Goal: Task Accomplishment & Management: Manage account settings

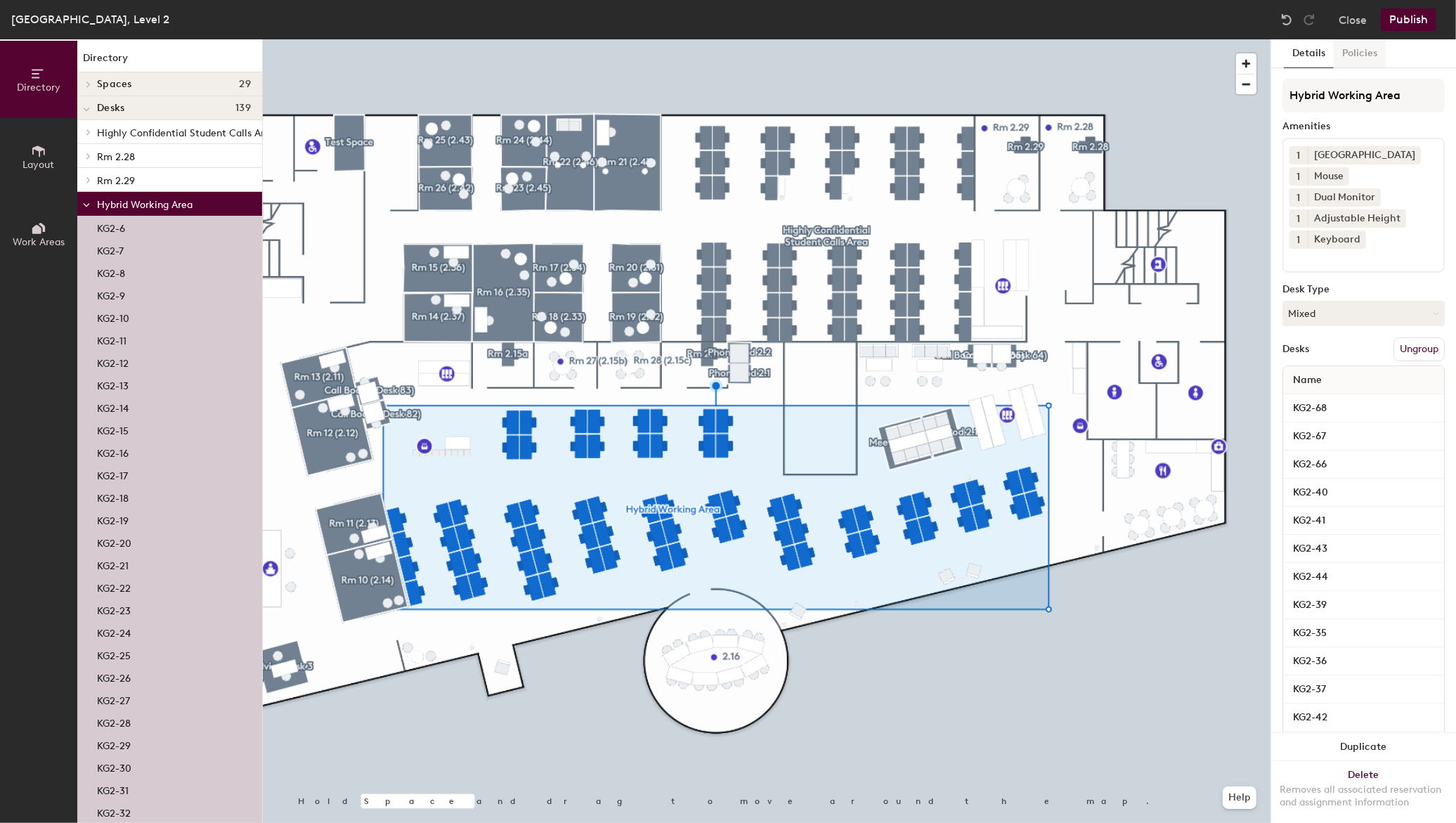
click at [1363, 55] on button "Policies" at bounding box center [1359, 54] width 52 height 29
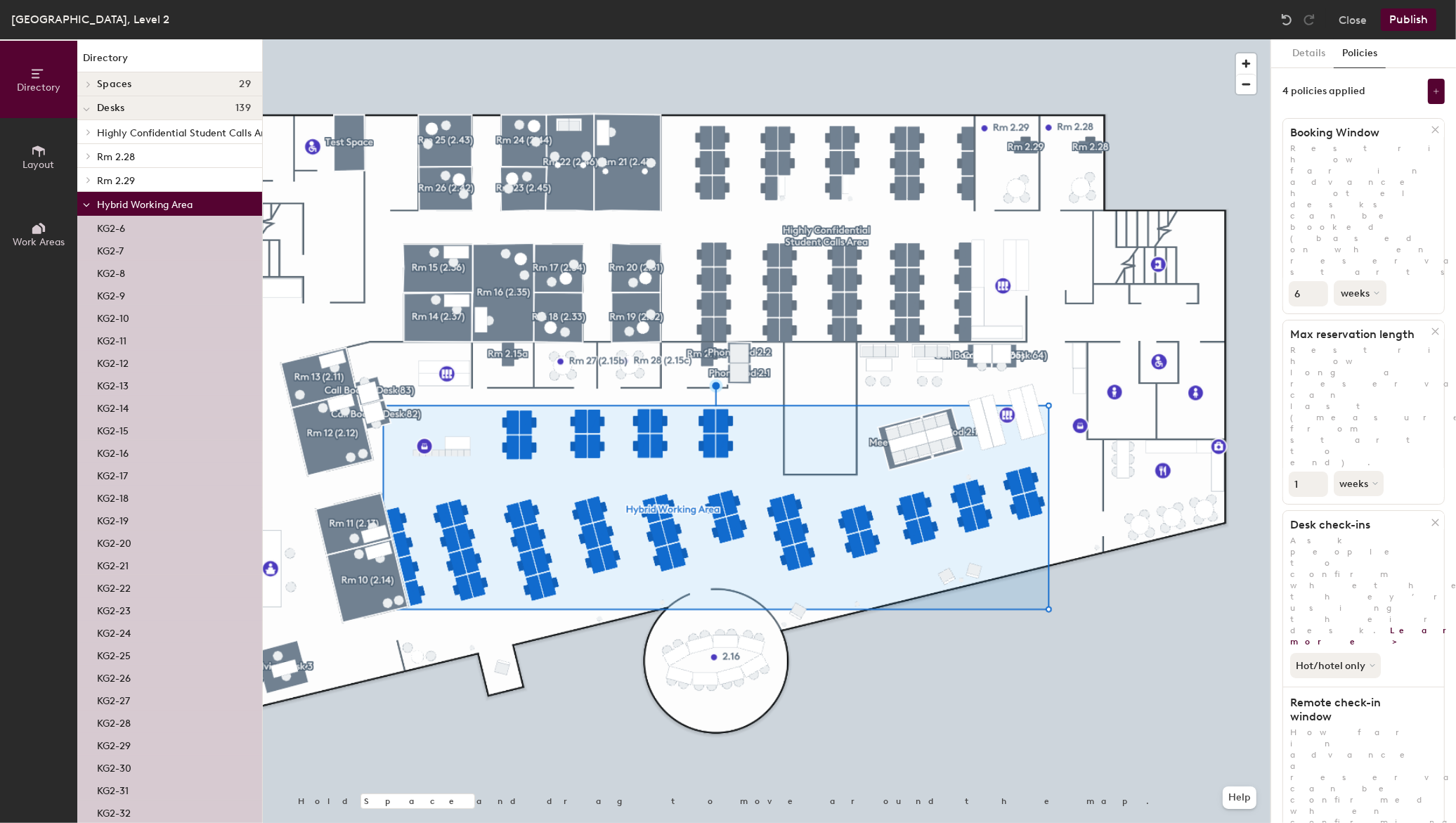
click at [1365, 280] on button "weeks" at bounding box center [1360, 292] width 53 height 26
click at [1361, 357] on div "days" at bounding box center [1361, 367] width 55 height 21
click at [1318, 281] on input "6" at bounding box center [1309, 293] width 40 height 26
click at [1352, 21] on button "Close" at bounding box center [1352, 19] width 28 height 22
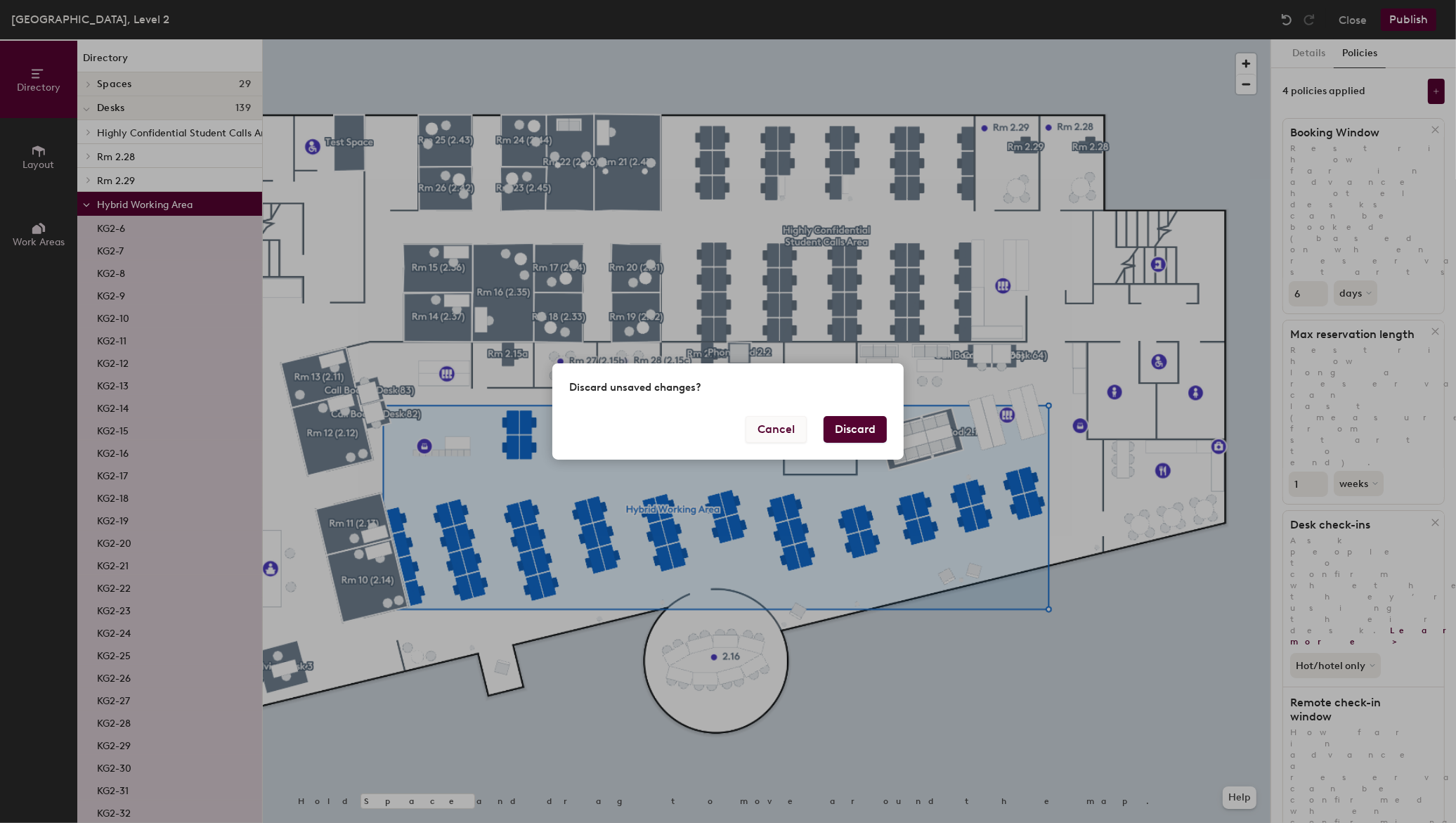
click at [781, 434] on button "Cancel" at bounding box center [776, 429] width 61 height 26
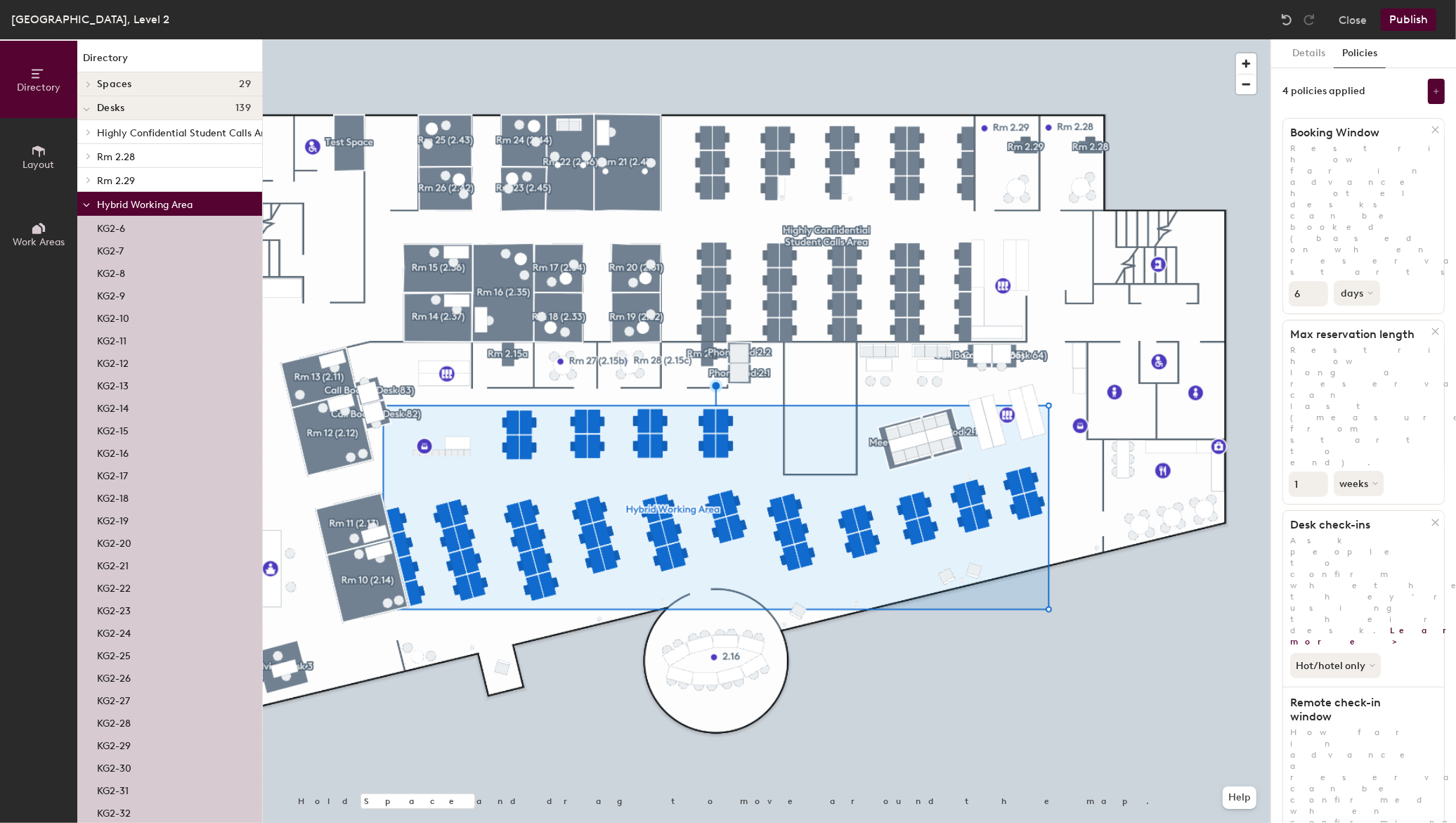
click at [1367, 280] on button "days" at bounding box center [1356, 292] width 46 height 26
click at [1374, 336] on div "weeks" at bounding box center [1361, 347] width 55 height 21
click at [1378, 280] on button "weeks" at bounding box center [1360, 292] width 53 height 26
click at [1399, 171] on p "Restrict how far in advance hotel desks can be booked (based on when reservatio…" at bounding box center [1363, 210] width 161 height 135
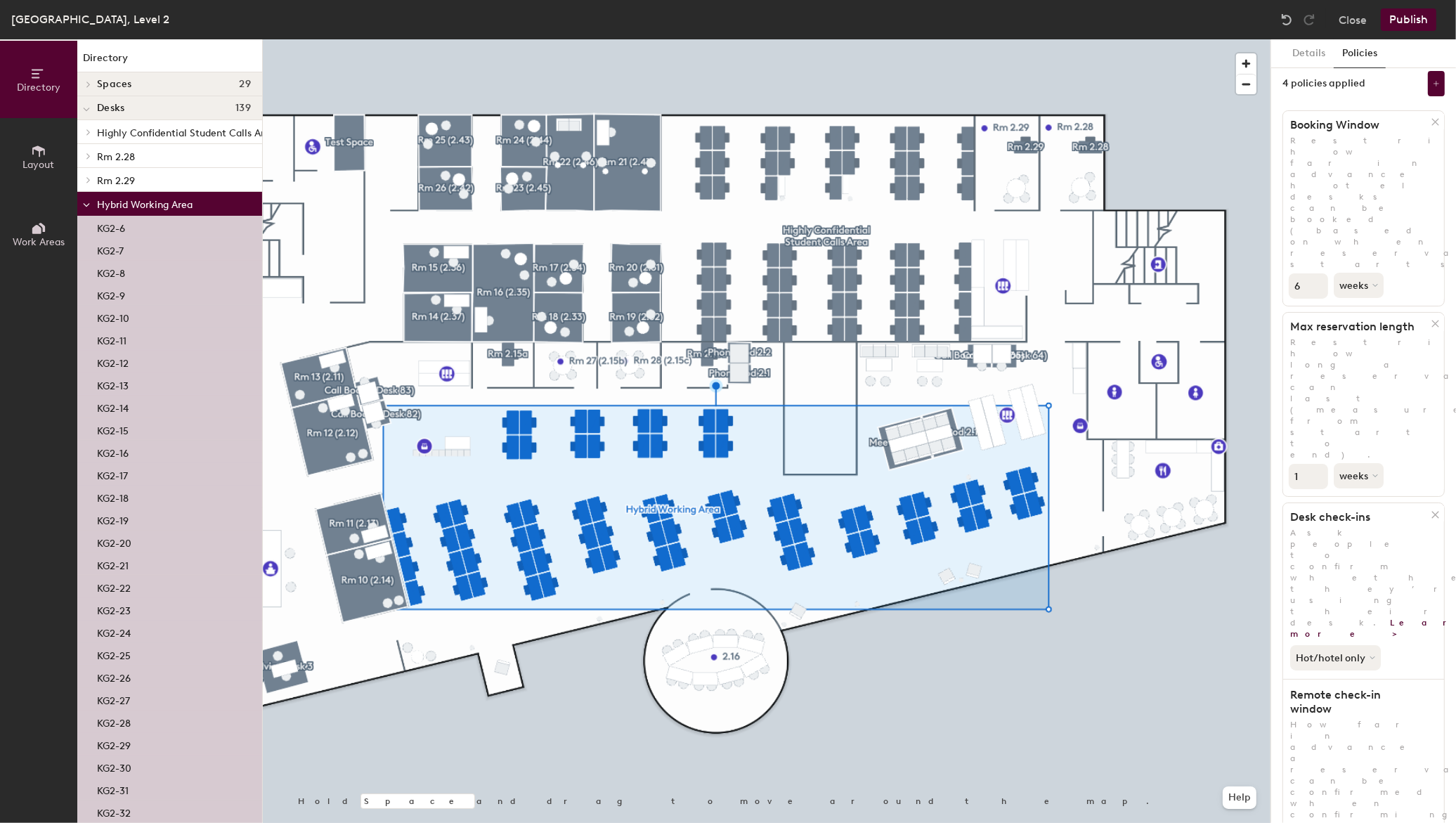
click at [1080, 40] on div at bounding box center [766, 40] width 1007 height 0
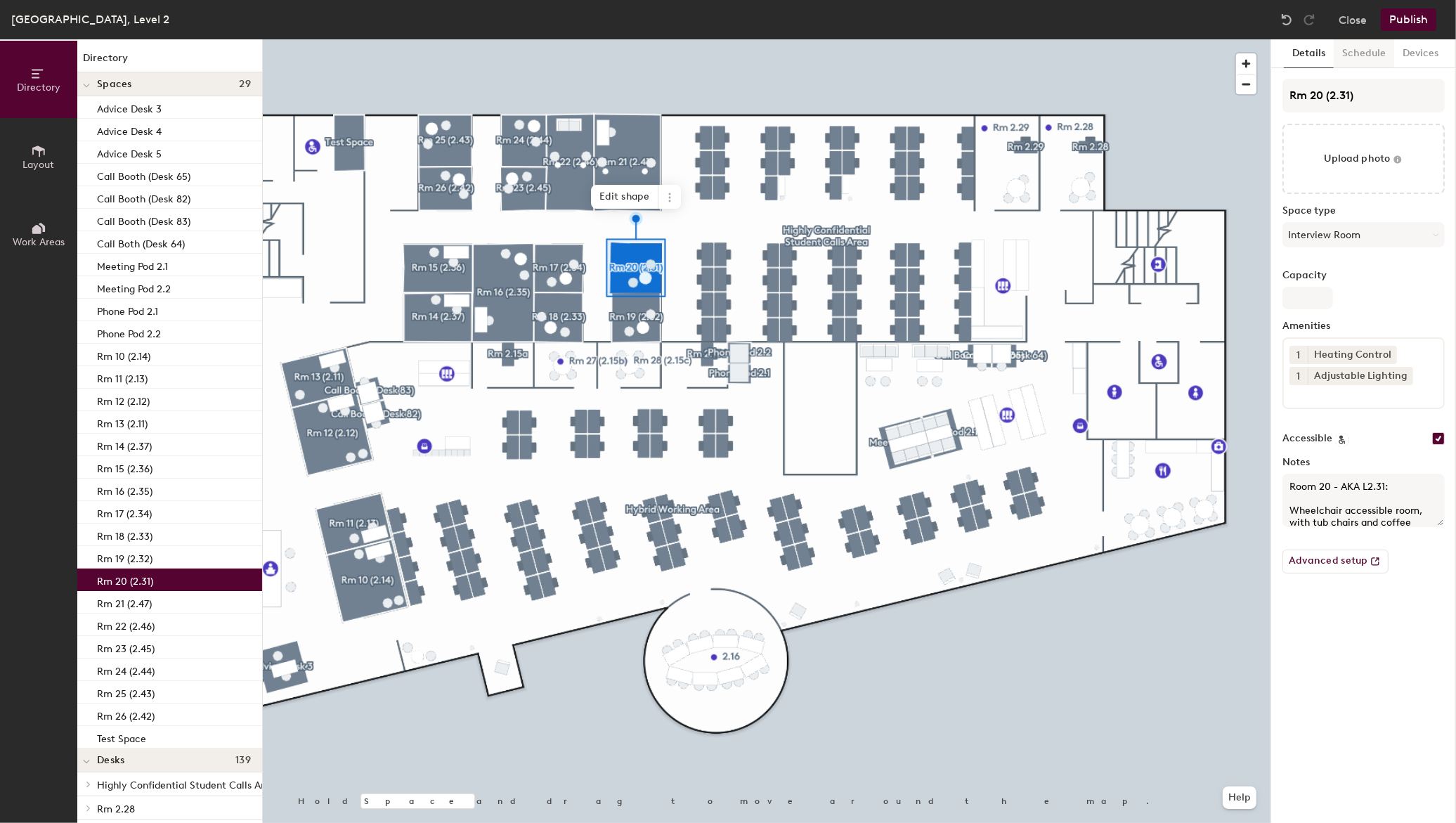
click at [1374, 53] on button "Schedule" at bounding box center [1363, 54] width 60 height 29
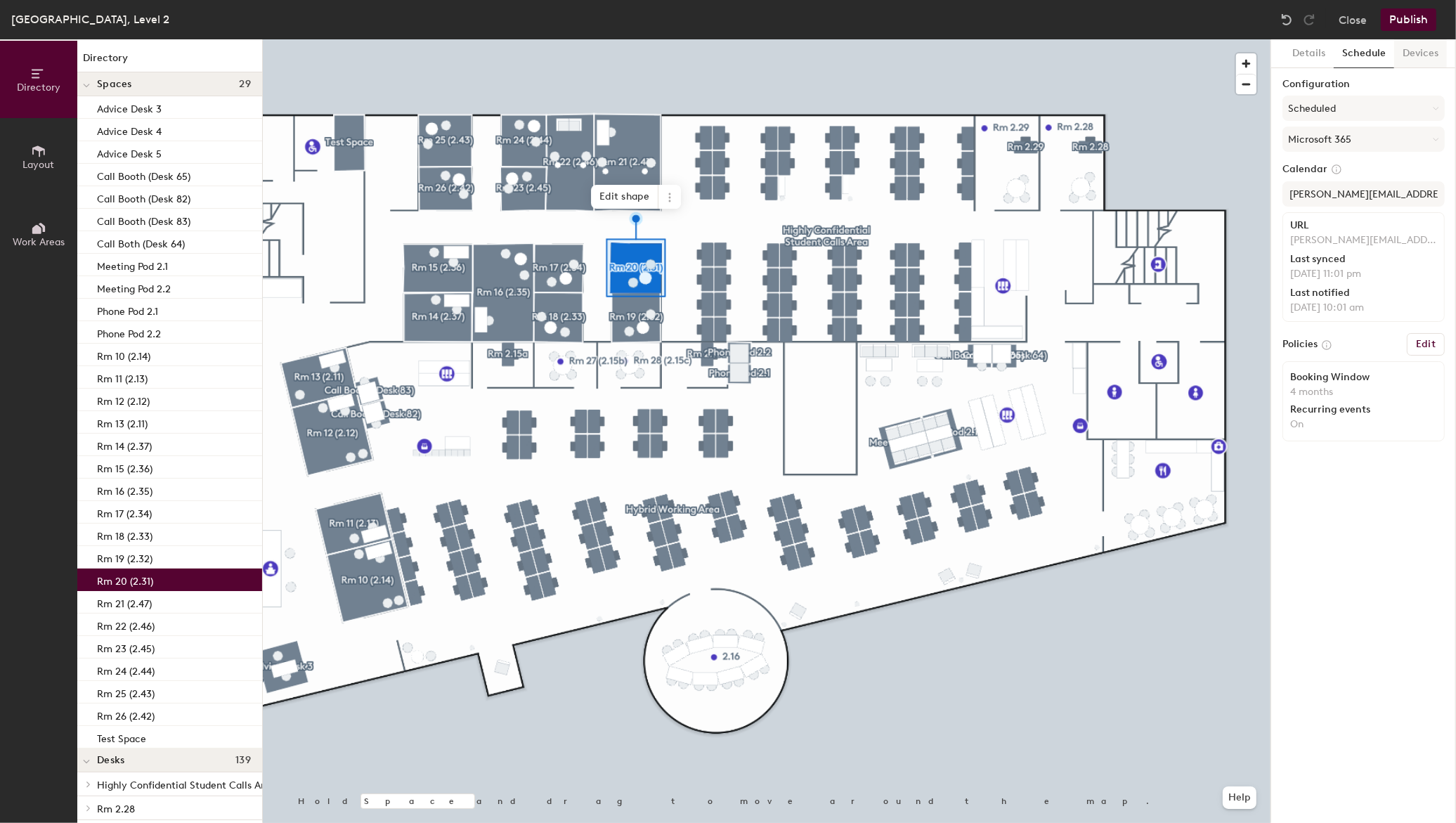
click at [1409, 54] on button "Devices" at bounding box center [1421, 54] width 53 height 29
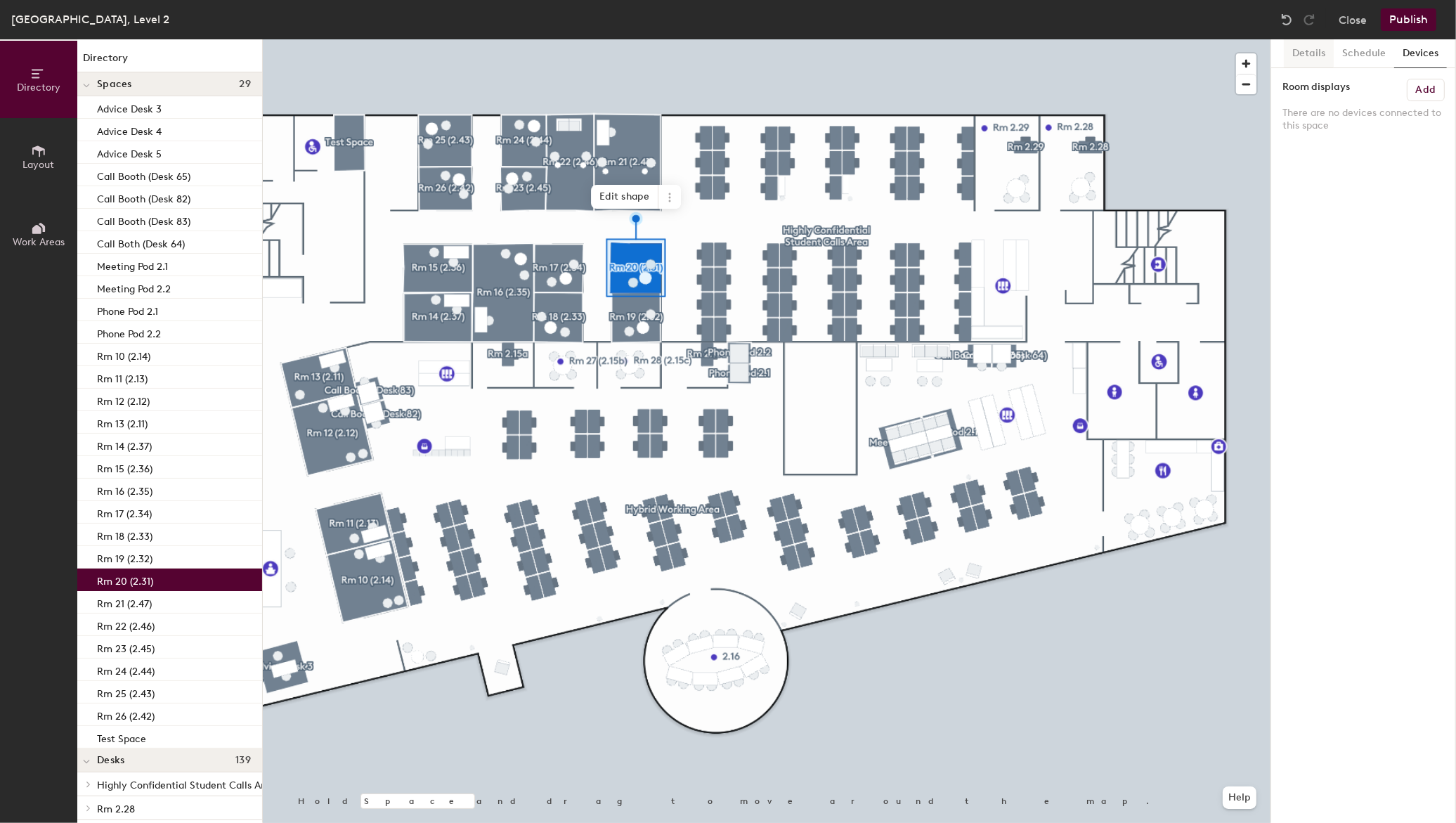
click at [1309, 53] on button "Details" at bounding box center [1309, 54] width 50 height 29
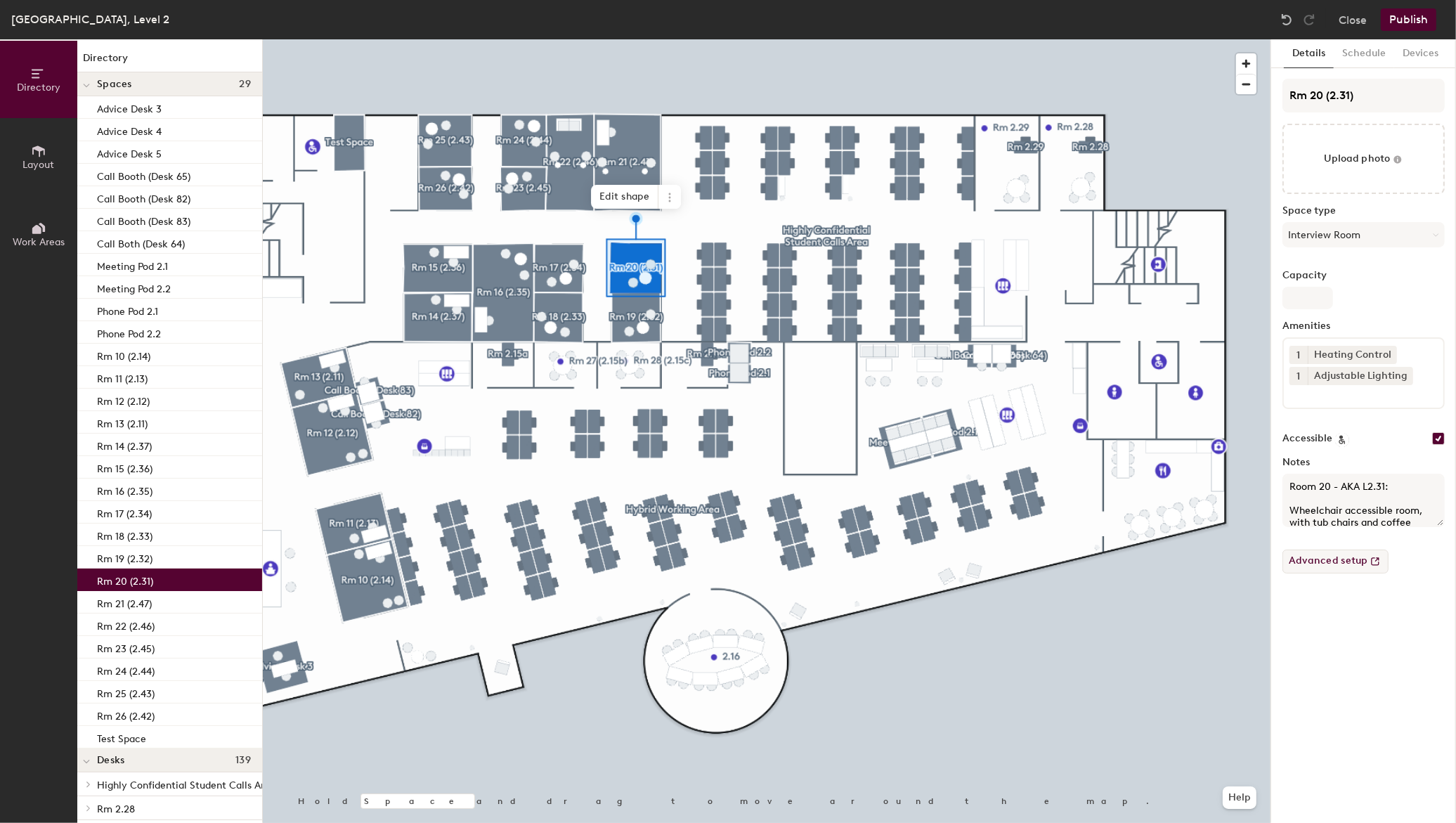
click at [1371, 564] on icon at bounding box center [1374, 561] width 14 height 14
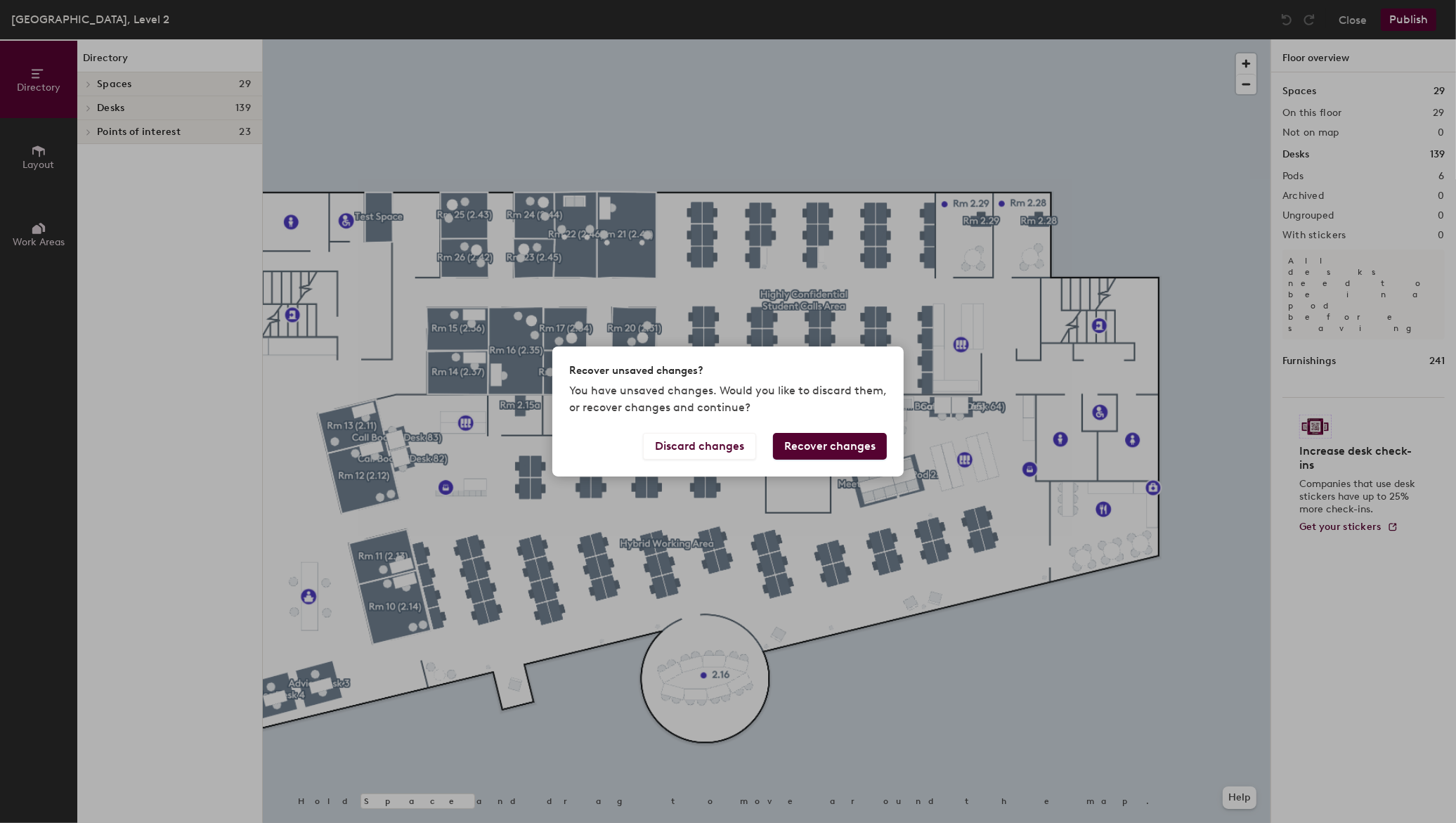
click at [866, 451] on button "Recover changes" at bounding box center [829, 447] width 114 height 26
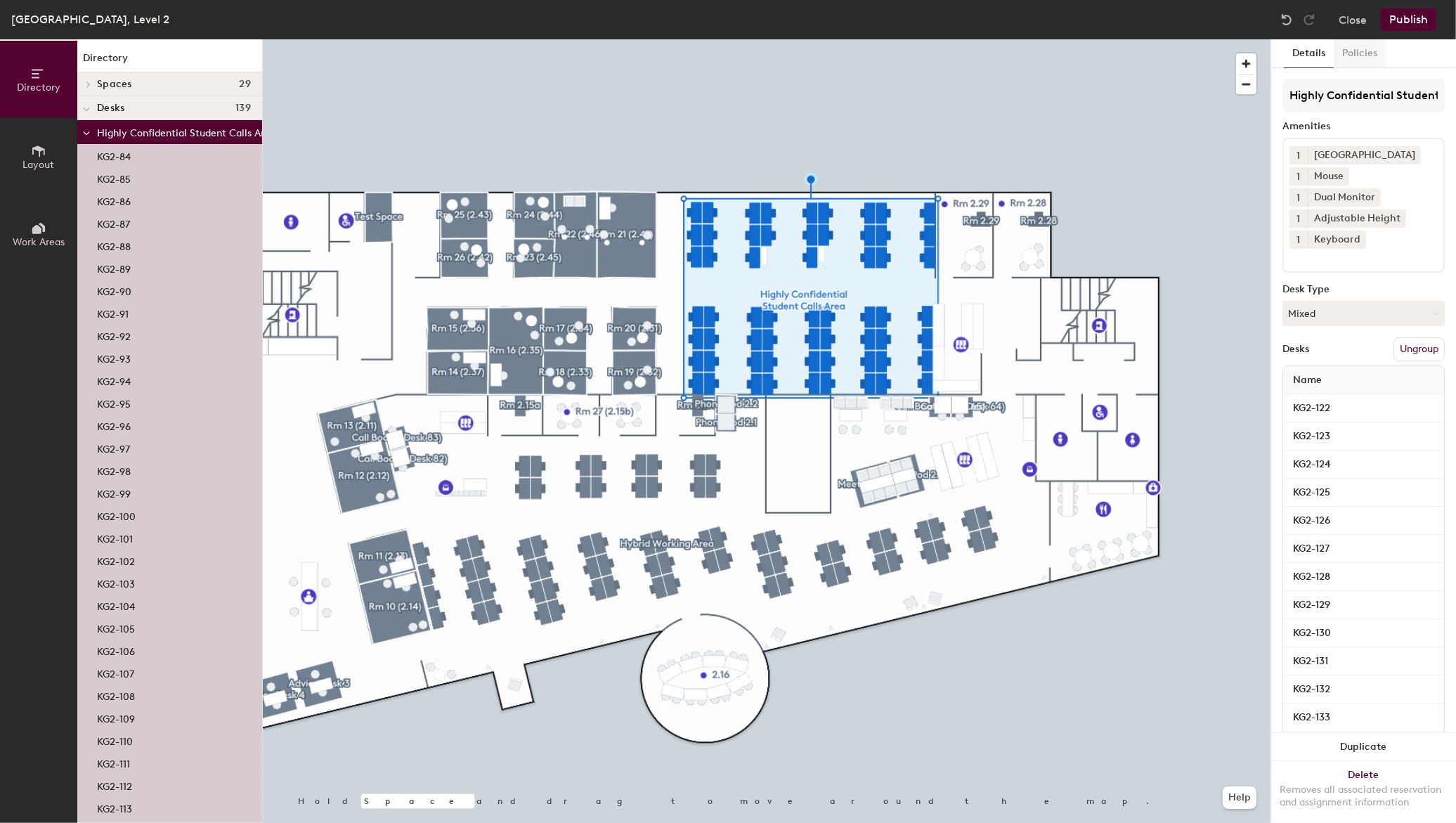
click at [1366, 50] on button "Policies" at bounding box center [1359, 54] width 52 height 29
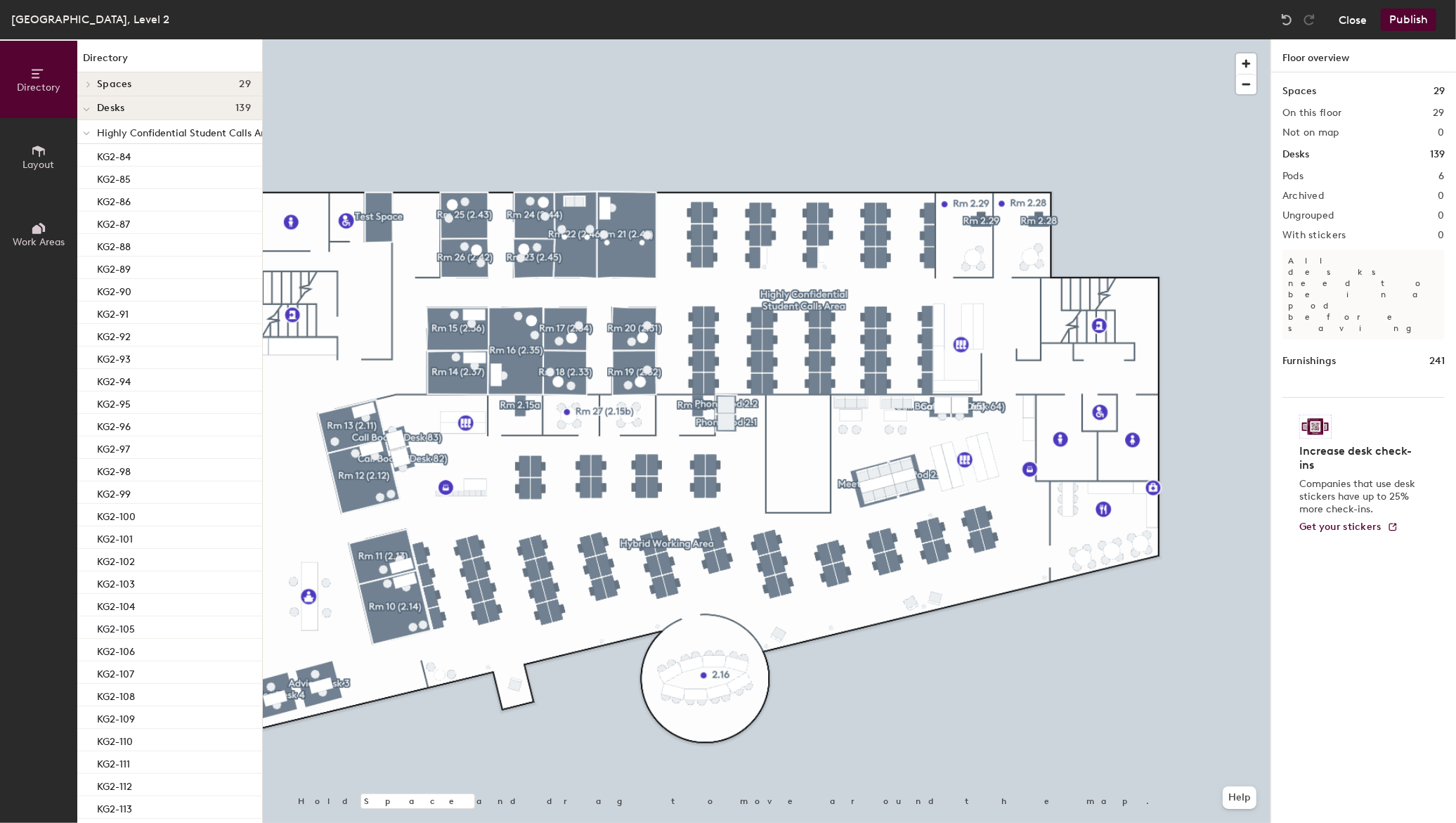
click at [1351, 22] on button "Close" at bounding box center [1352, 19] width 28 height 22
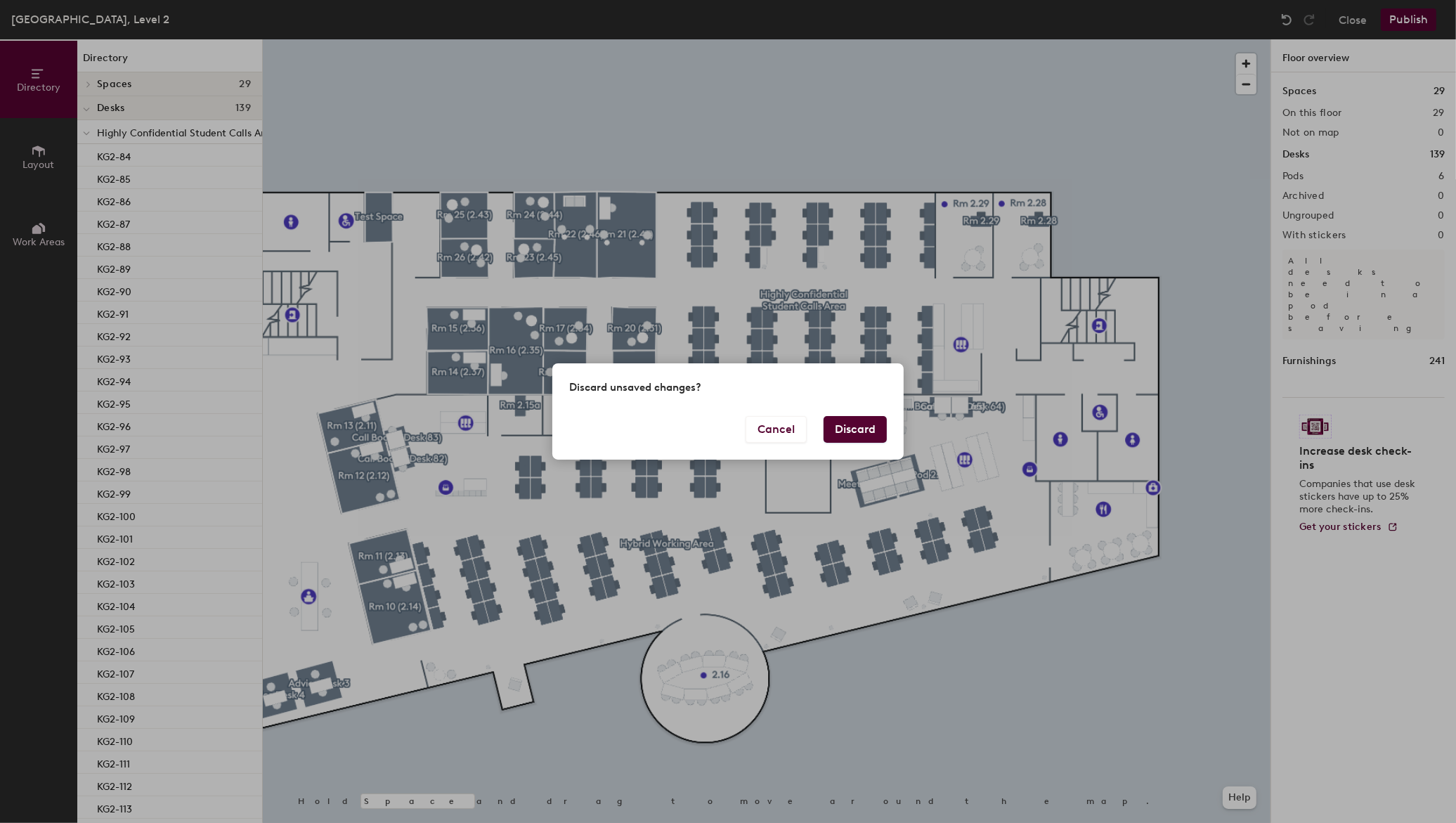
click at [845, 428] on button "Discard" at bounding box center [855, 429] width 63 height 26
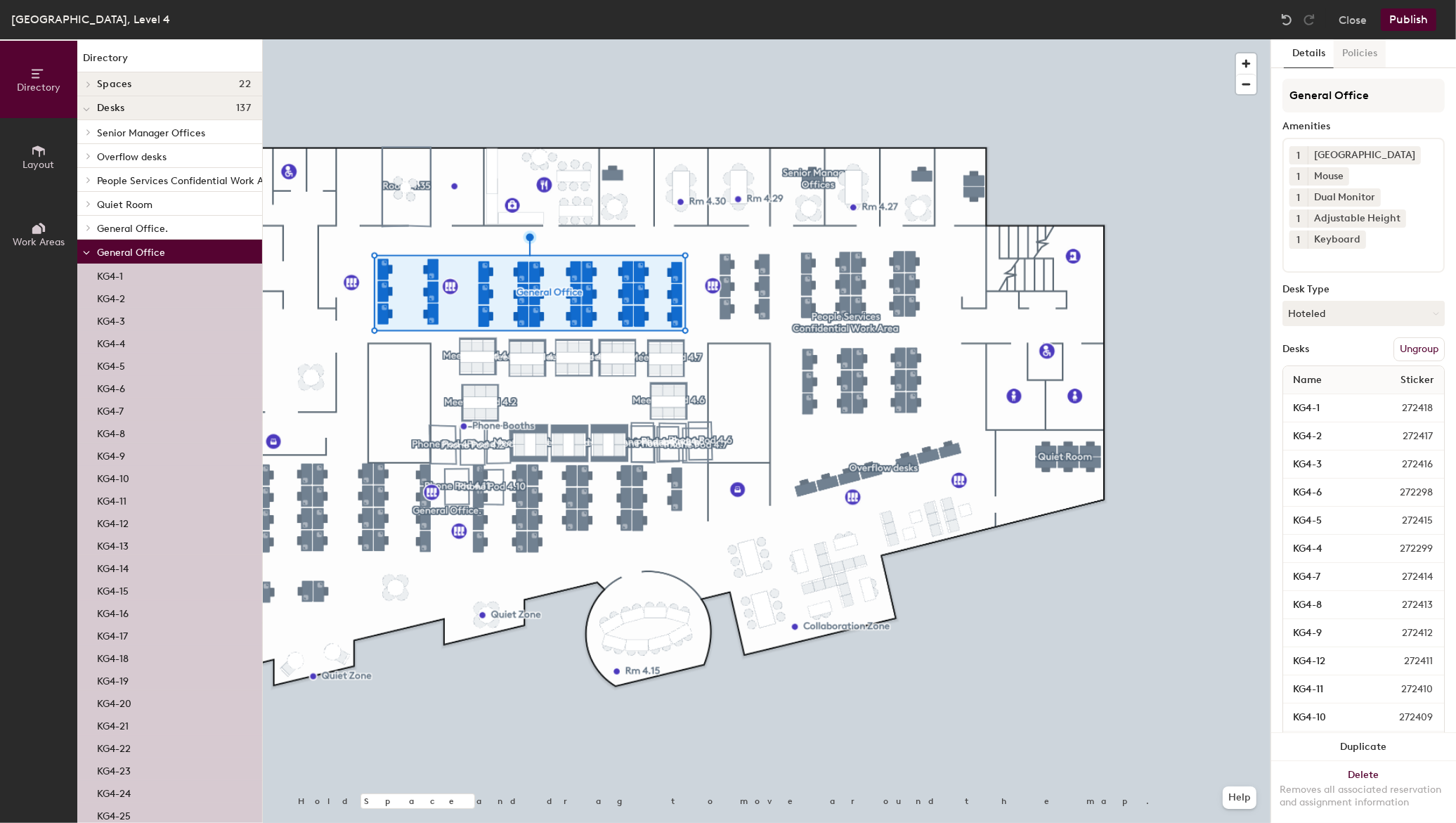
click at [1372, 62] on button "Policies" at bounding box center [1359, 54] width 52 height 29
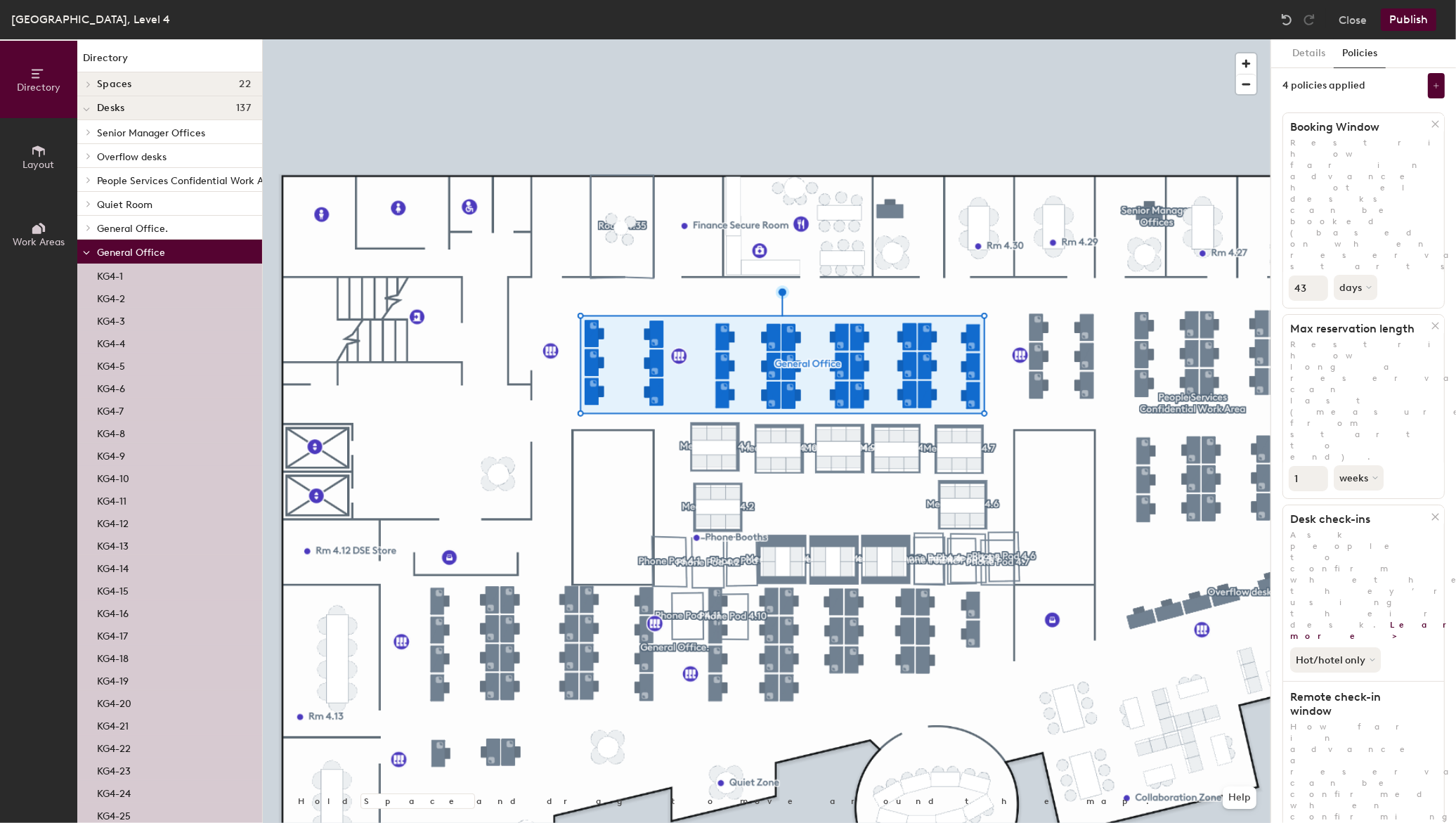
scroll to position [7, 0]
click at [1431, 86] on button at bounding box center [1436, 83] width 16 height 26
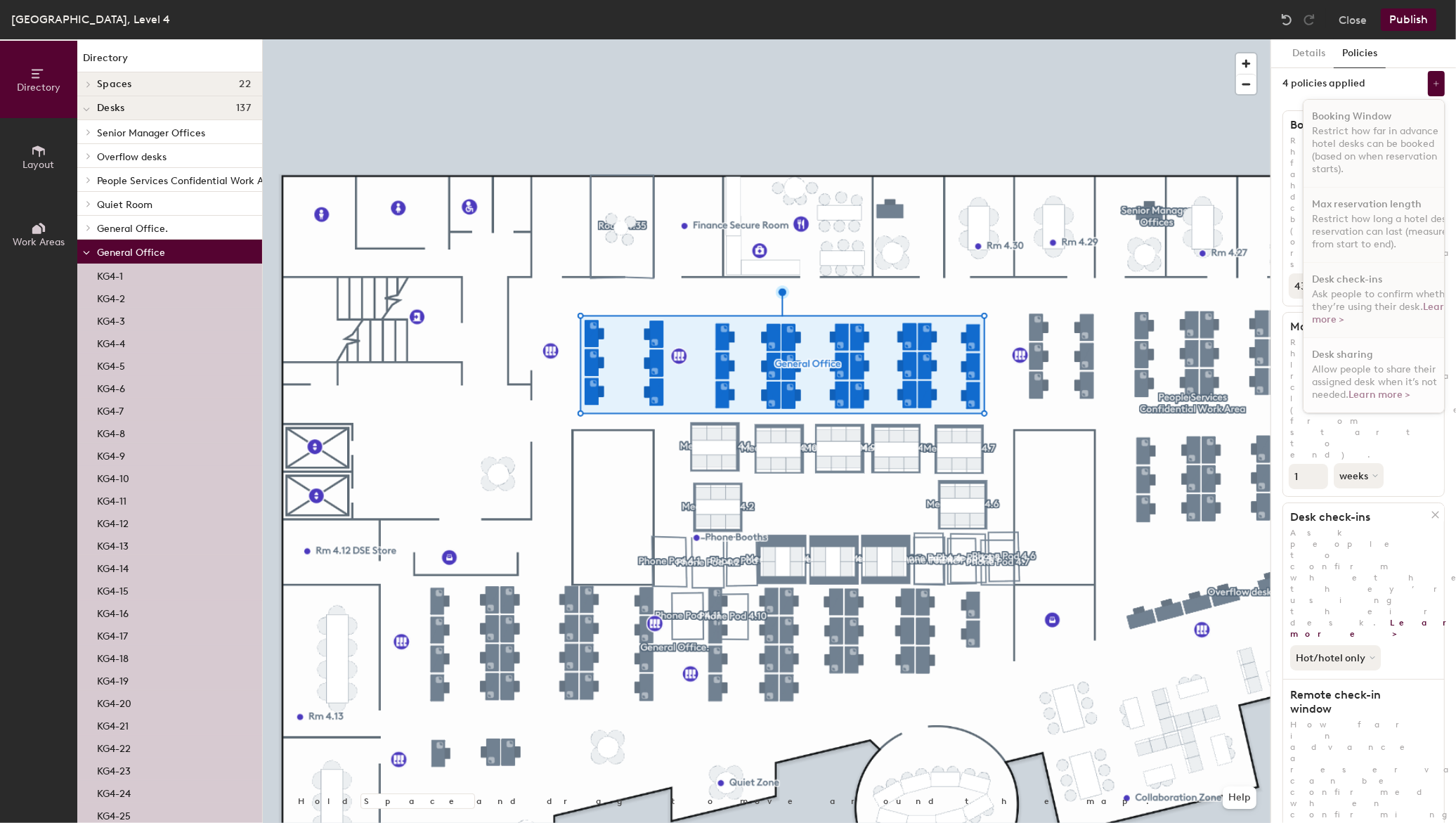
scroll to position [10, 0]
click at [1323, 80] on div "4 policies applied" at bounding box center [1323, 84] width 83 height 12
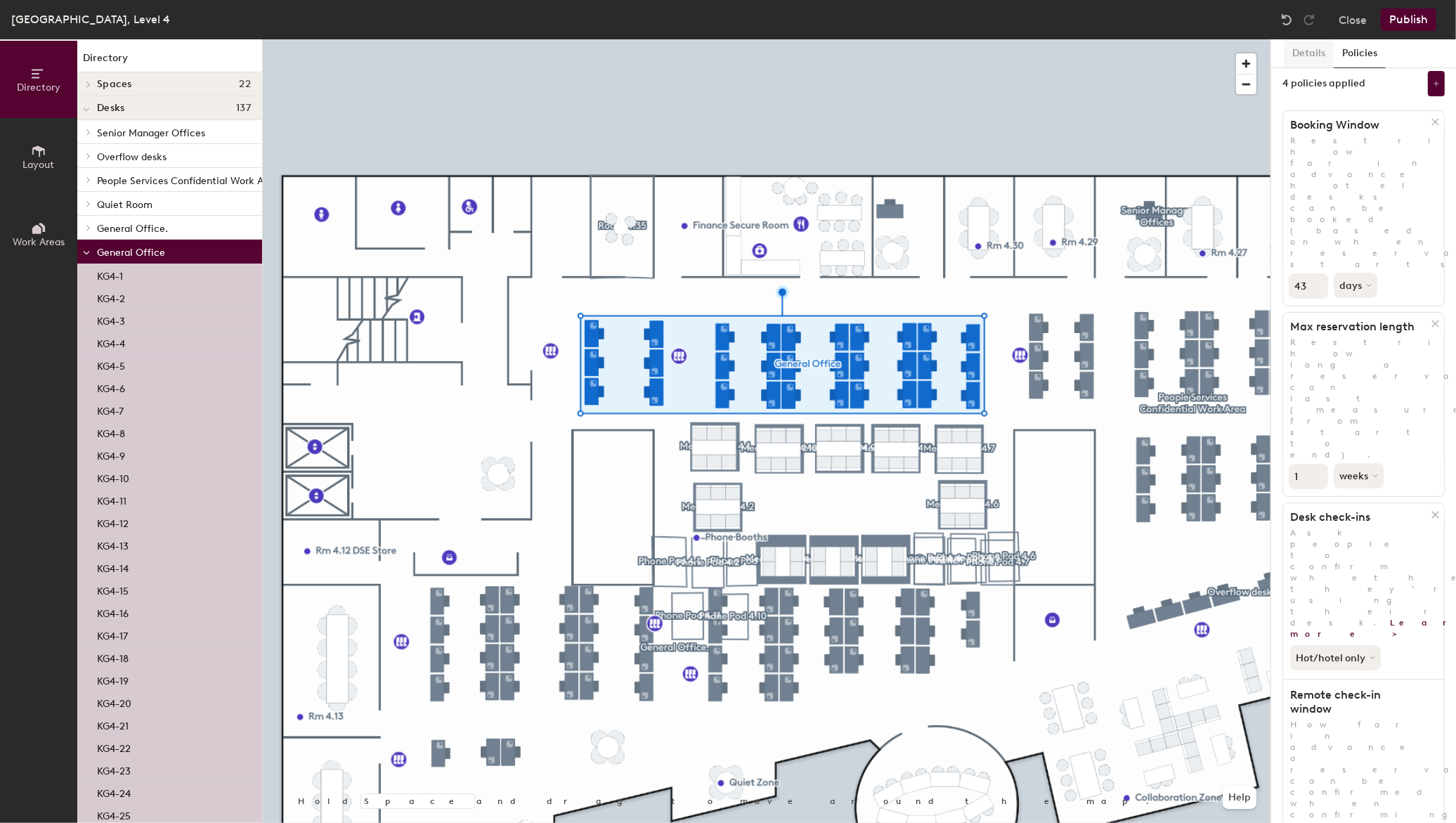
click at [1318, 58] on button "Details" at bounding box center [1309, 54] width 50 height 29
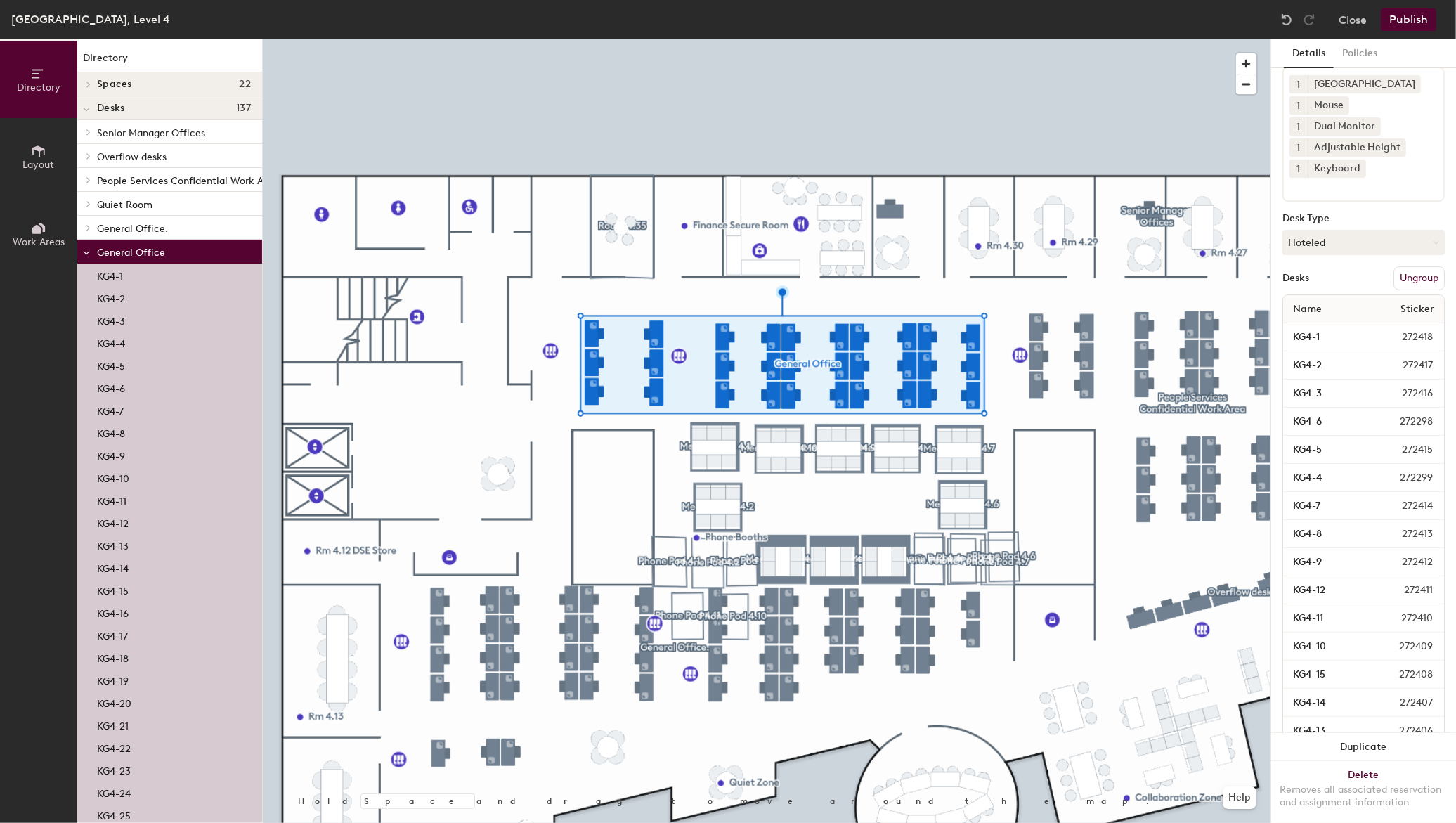
scroll to position [0, 0]
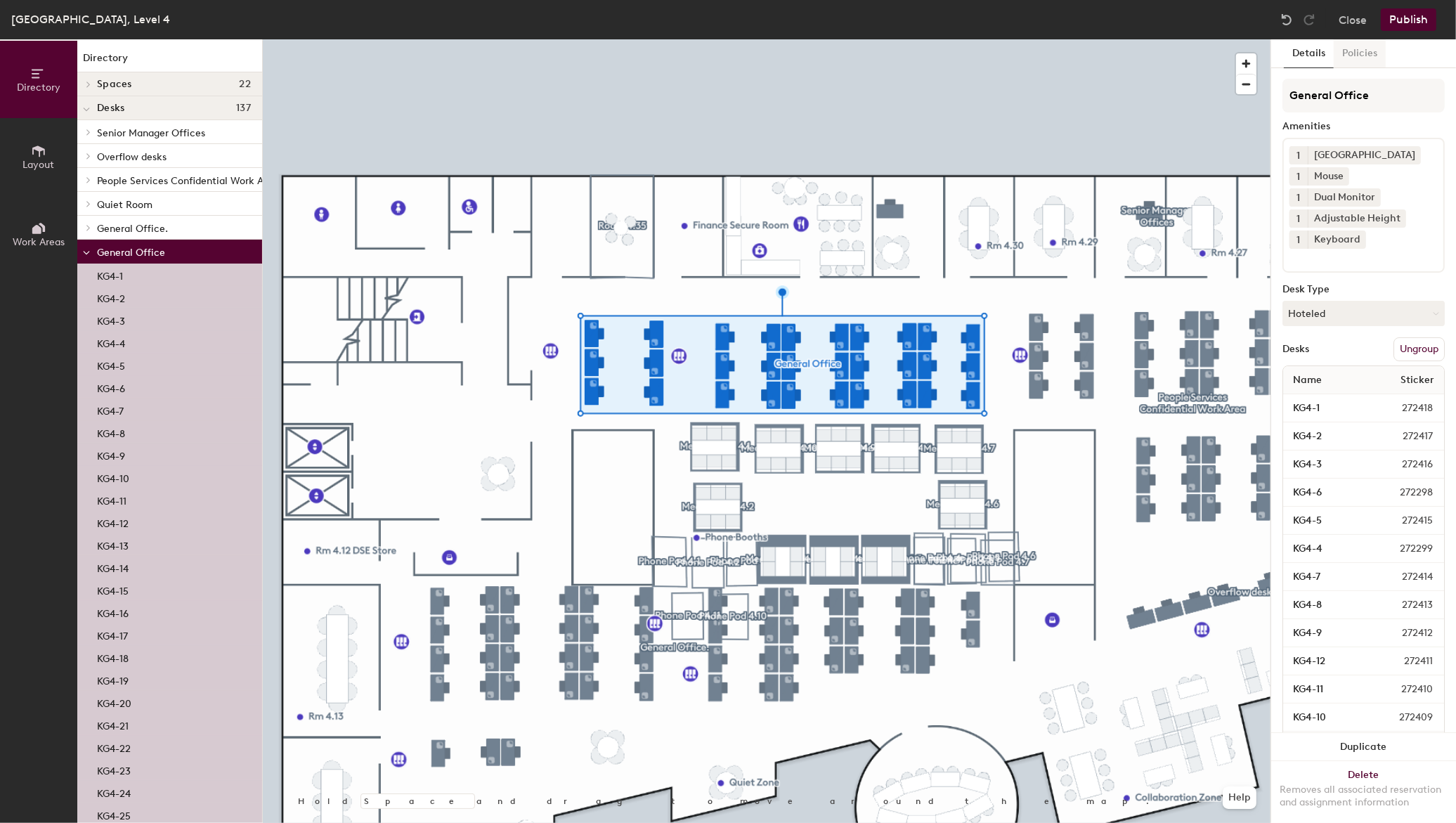
click at [1360, 59] on button "Policies" at bounding box center [1359, 54] width 52 height 29
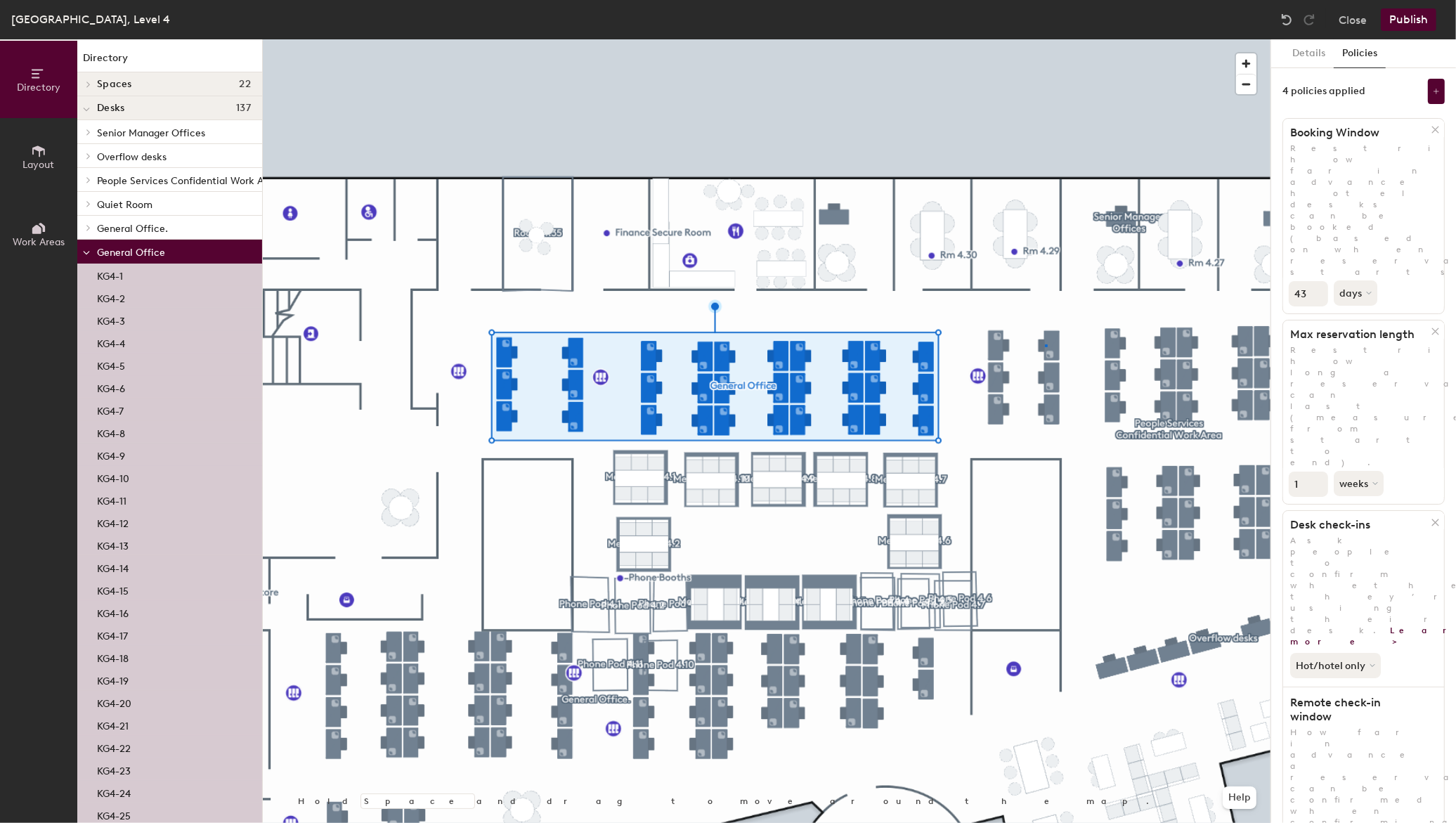
click at [1045, 40] on div at bounding box center [766, 40] width 1007 height 0
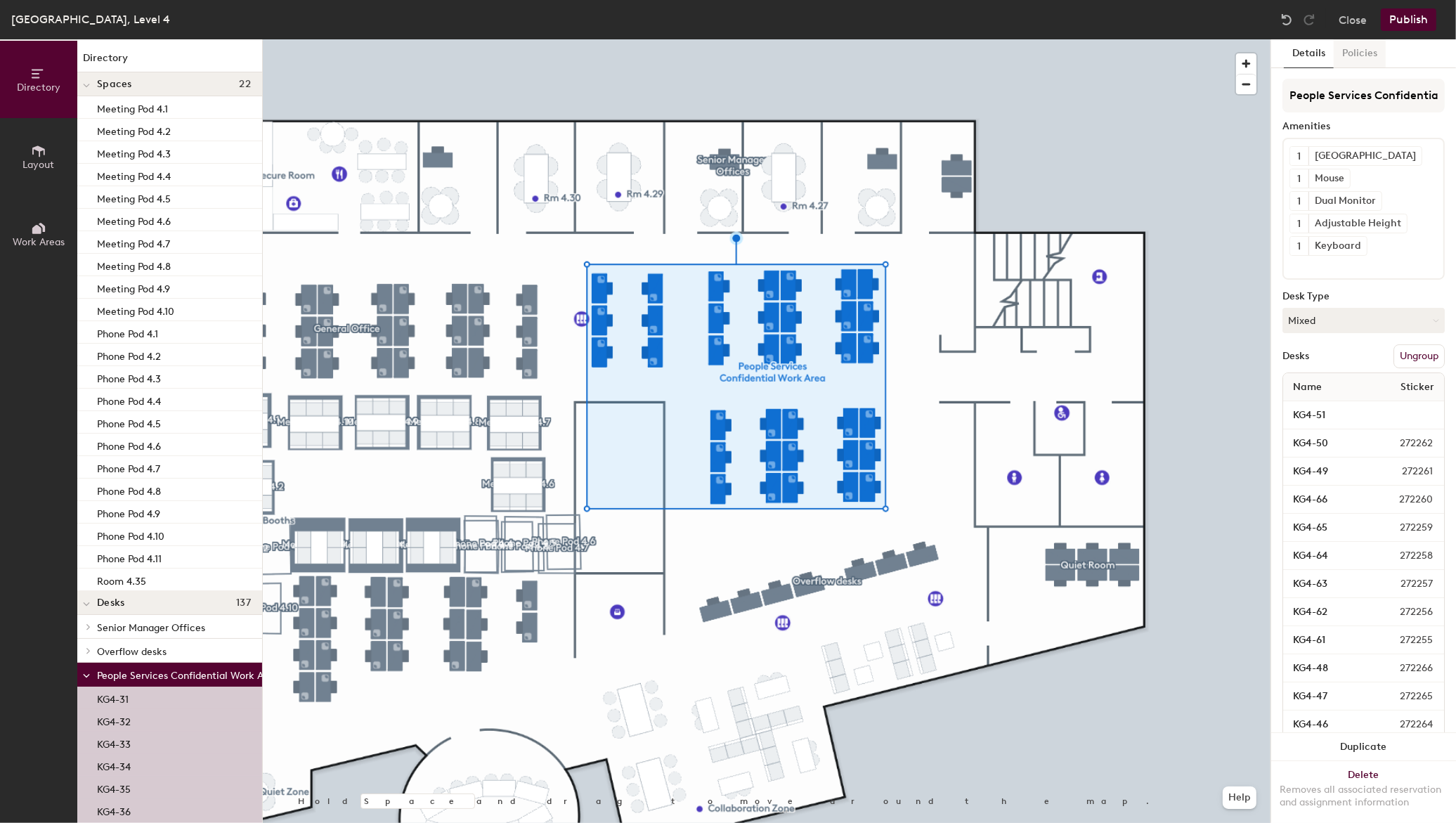
click at [1351, 59] on button "Policies" at bounding box center [1359, 54] width 52 height 29
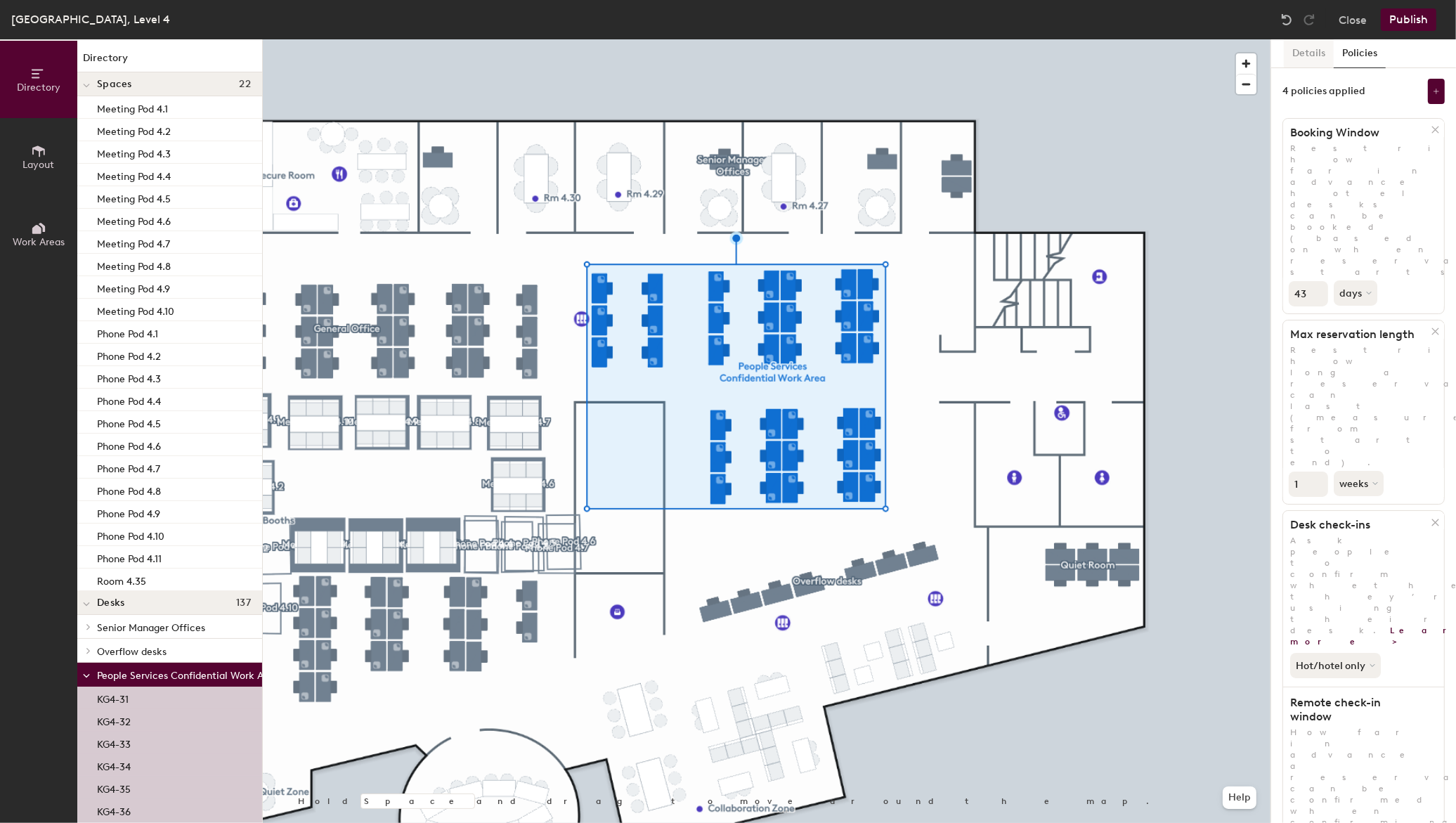
click at [1304, 52] on button "Details" at bounding box center [1309, 54] width 50 height 29
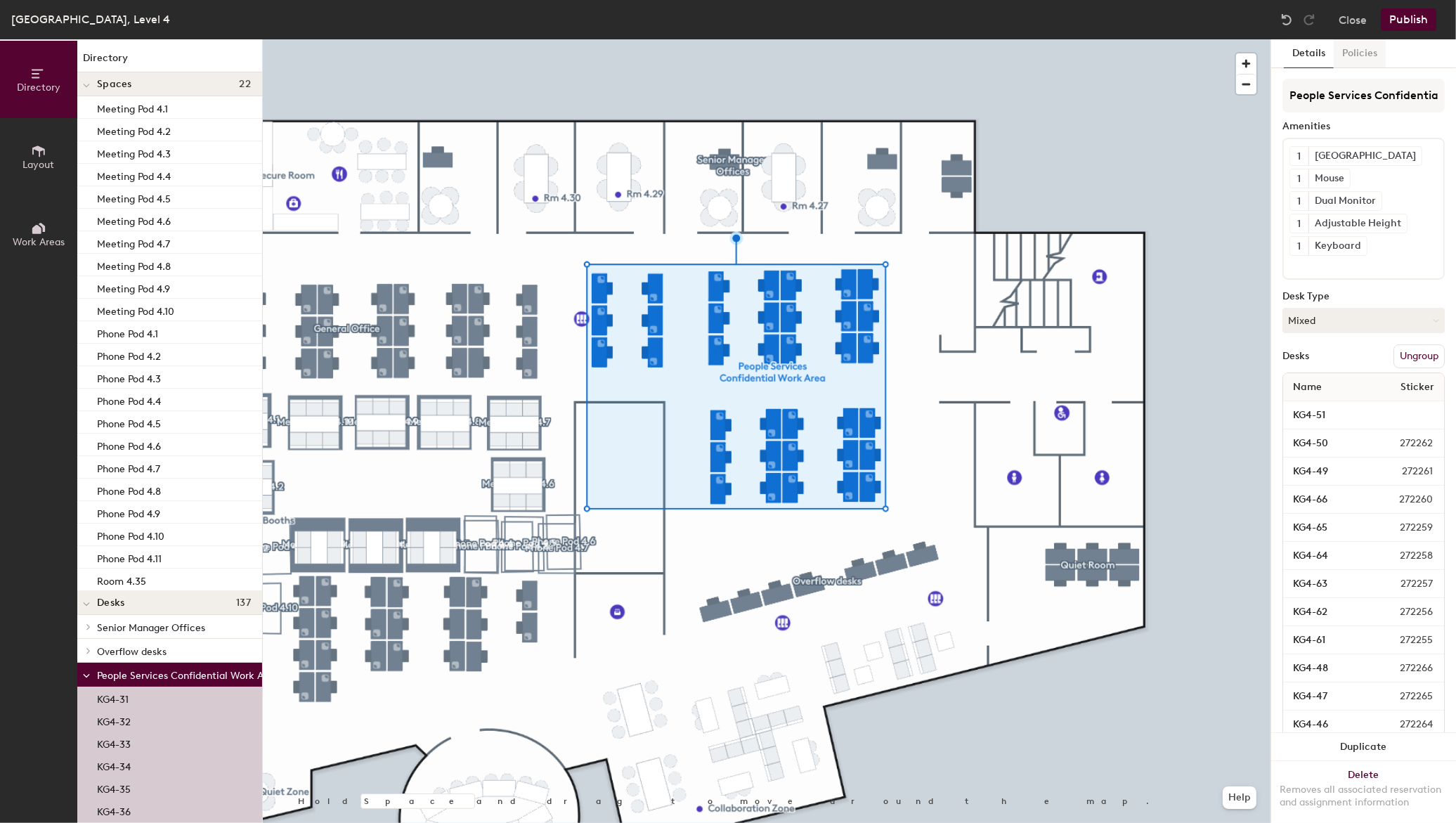
click at [1358, 56] on button "Policies" at bounding box center [1359, 54] width 52 height 29
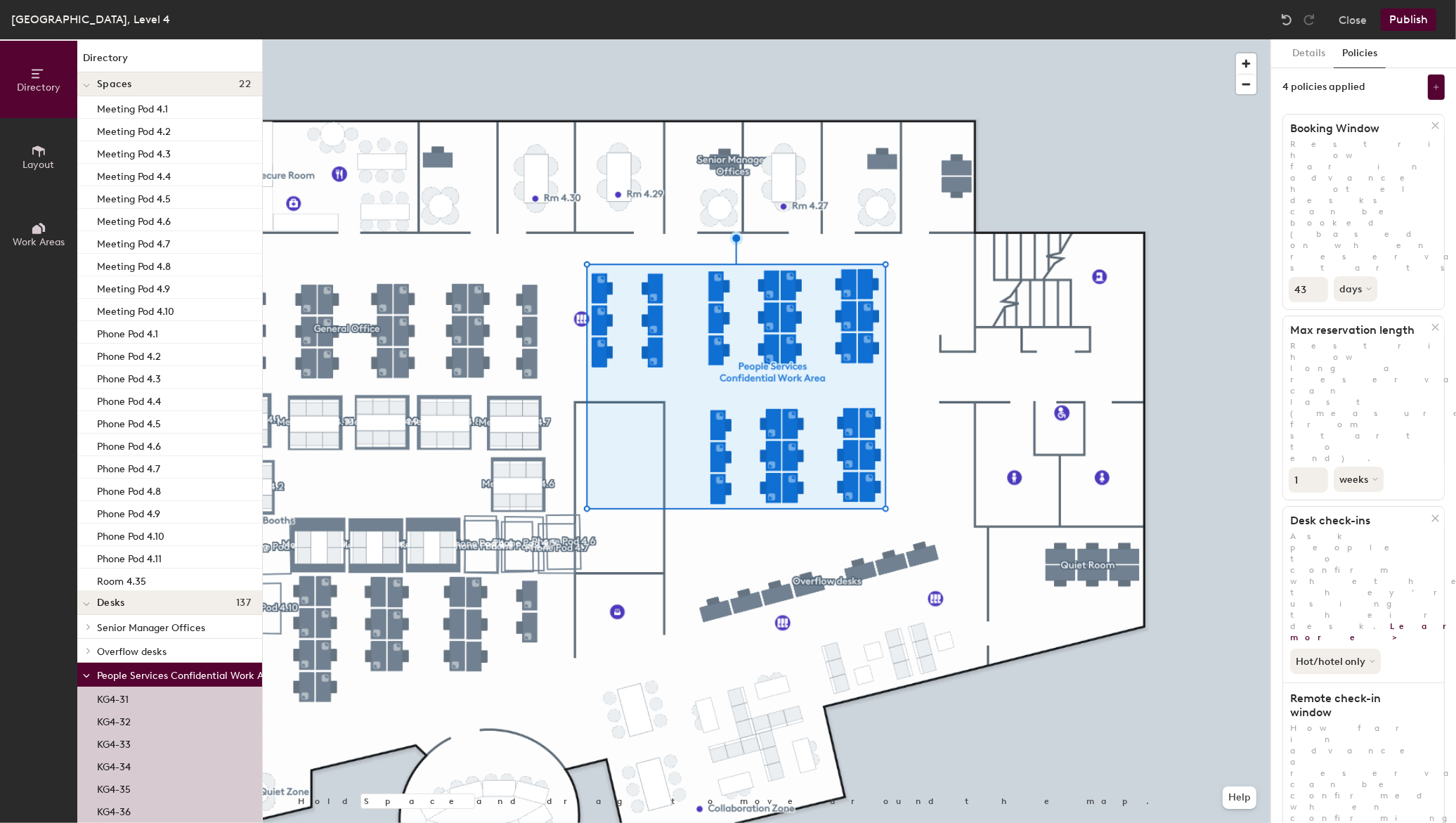
scroll to position [7, 0]
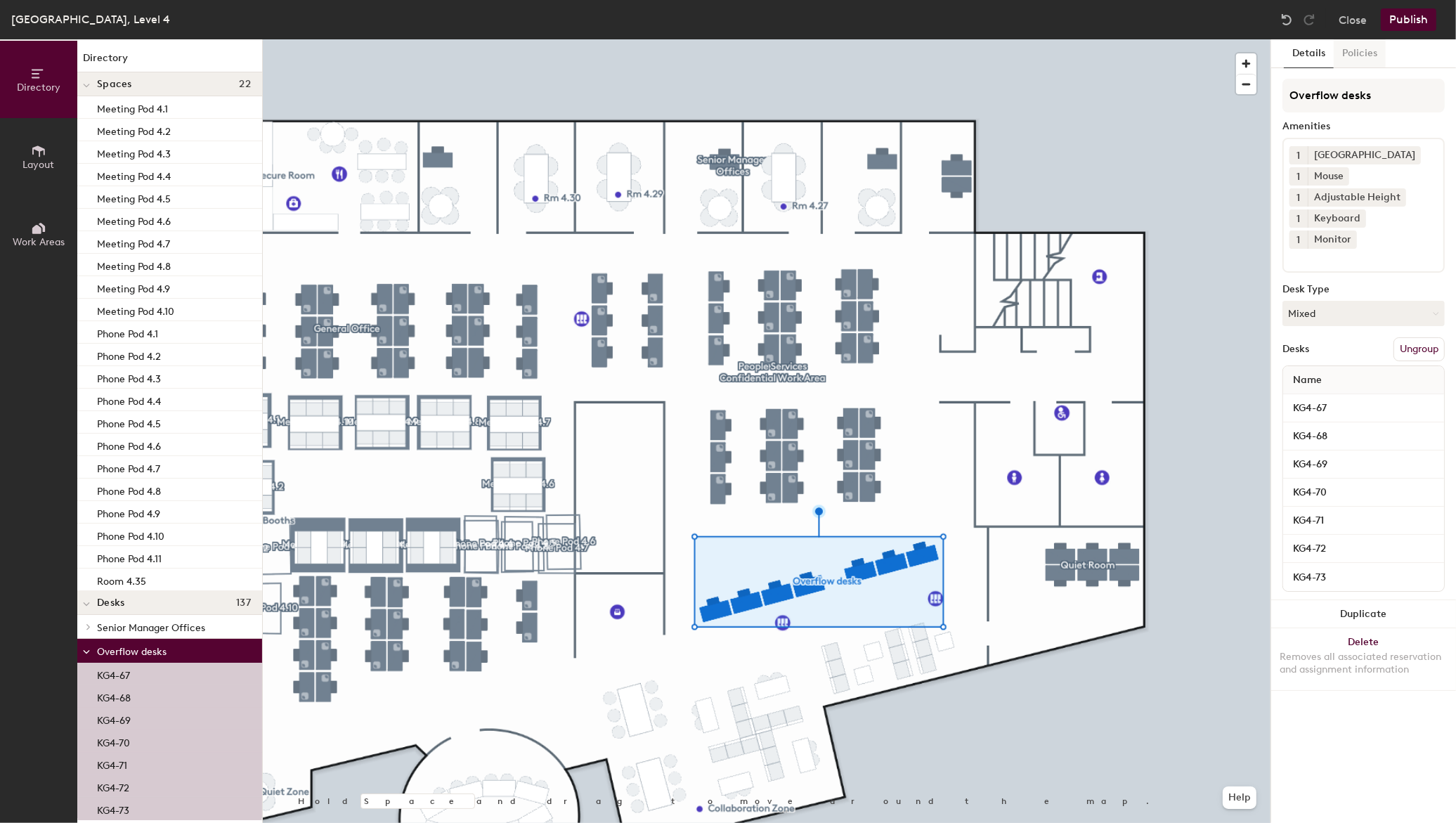
click at [1370, 54] on button "Policies" at bounding box center [1359, 54] width 52 height 29
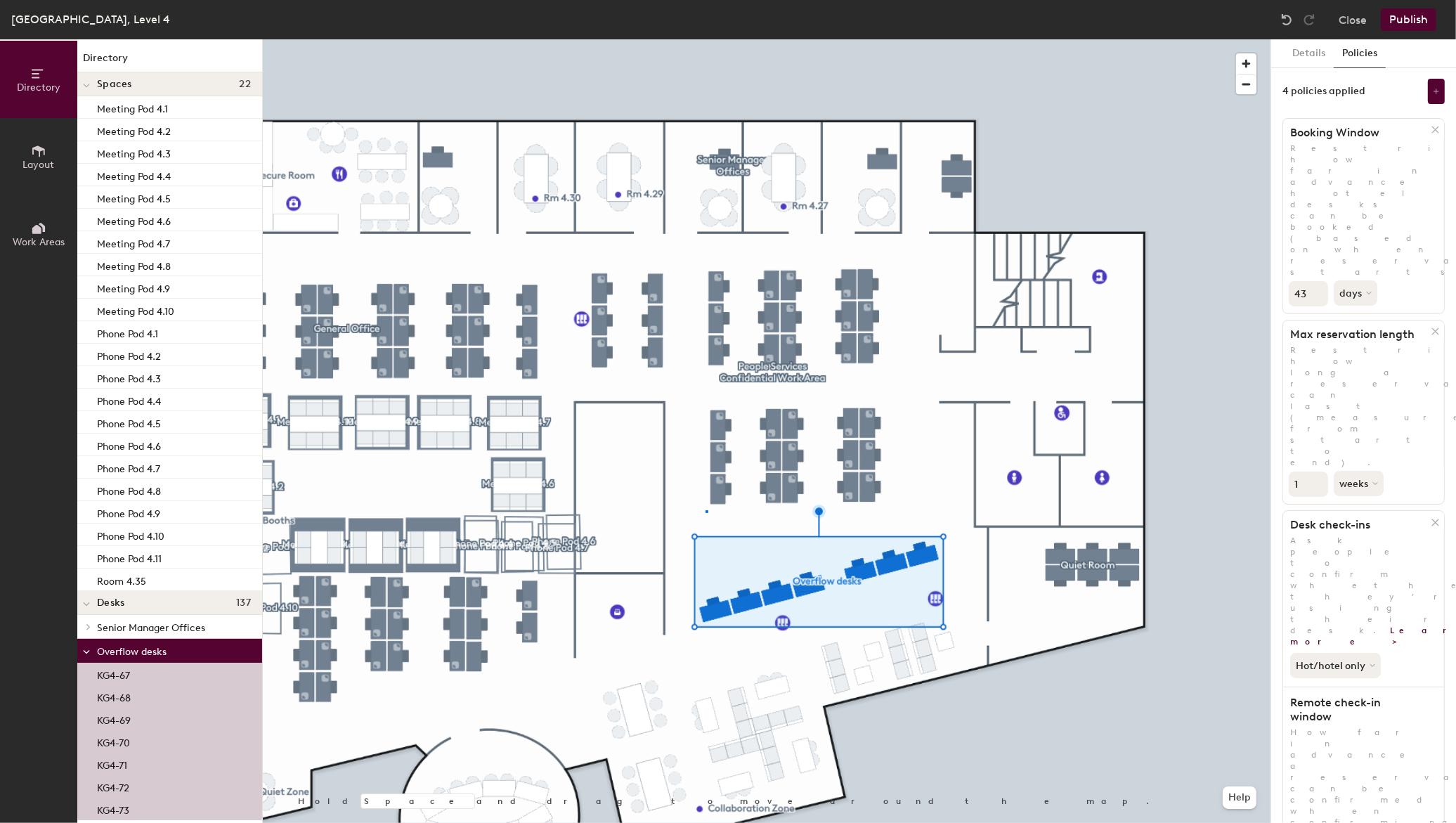
click at [706, 40] on div at bounding box center [766, 40] width 1007 height 0
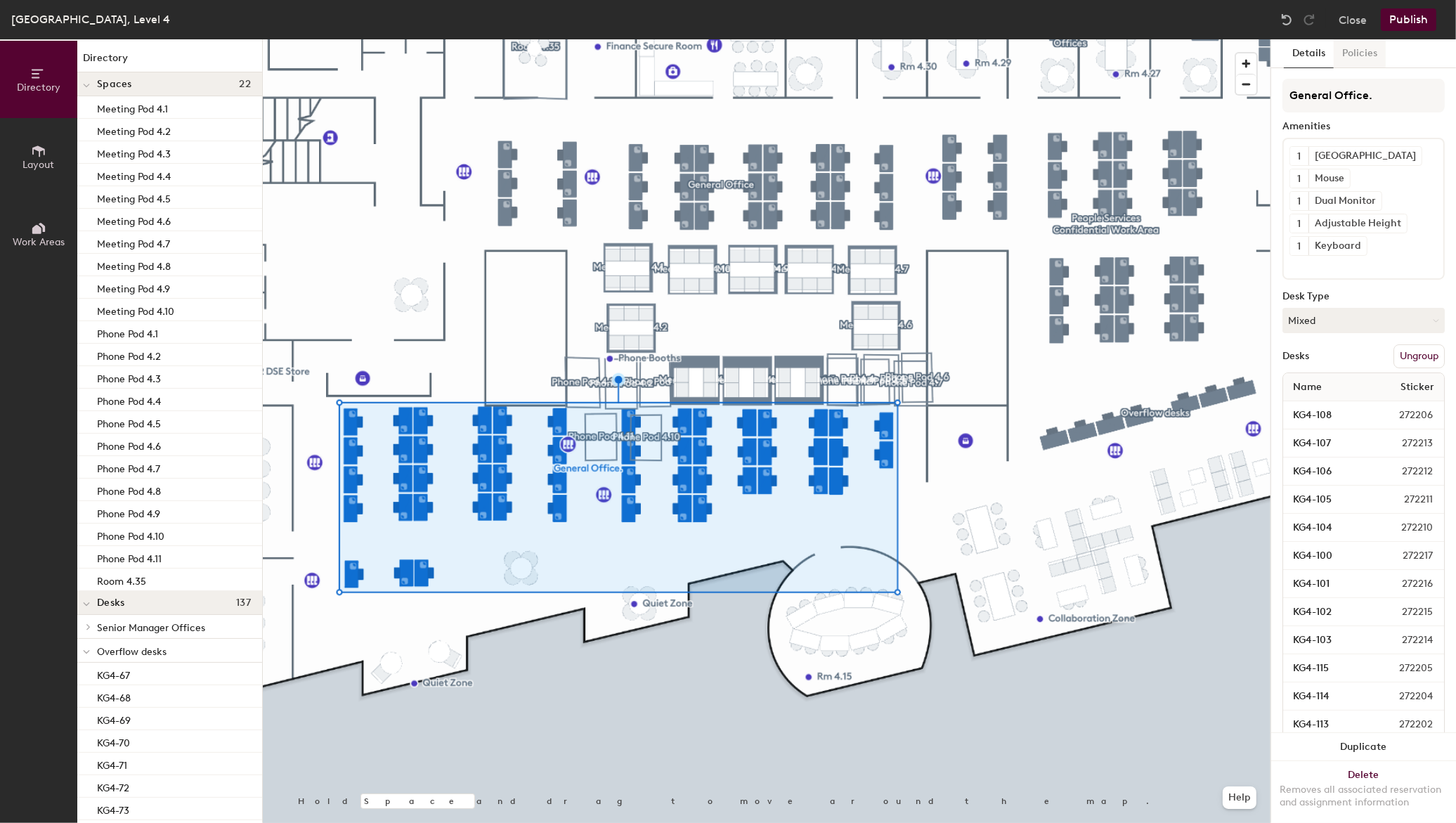
click at [1356, 50] on button "Policies" at bounding box center [1359, 54] width 52 height 29
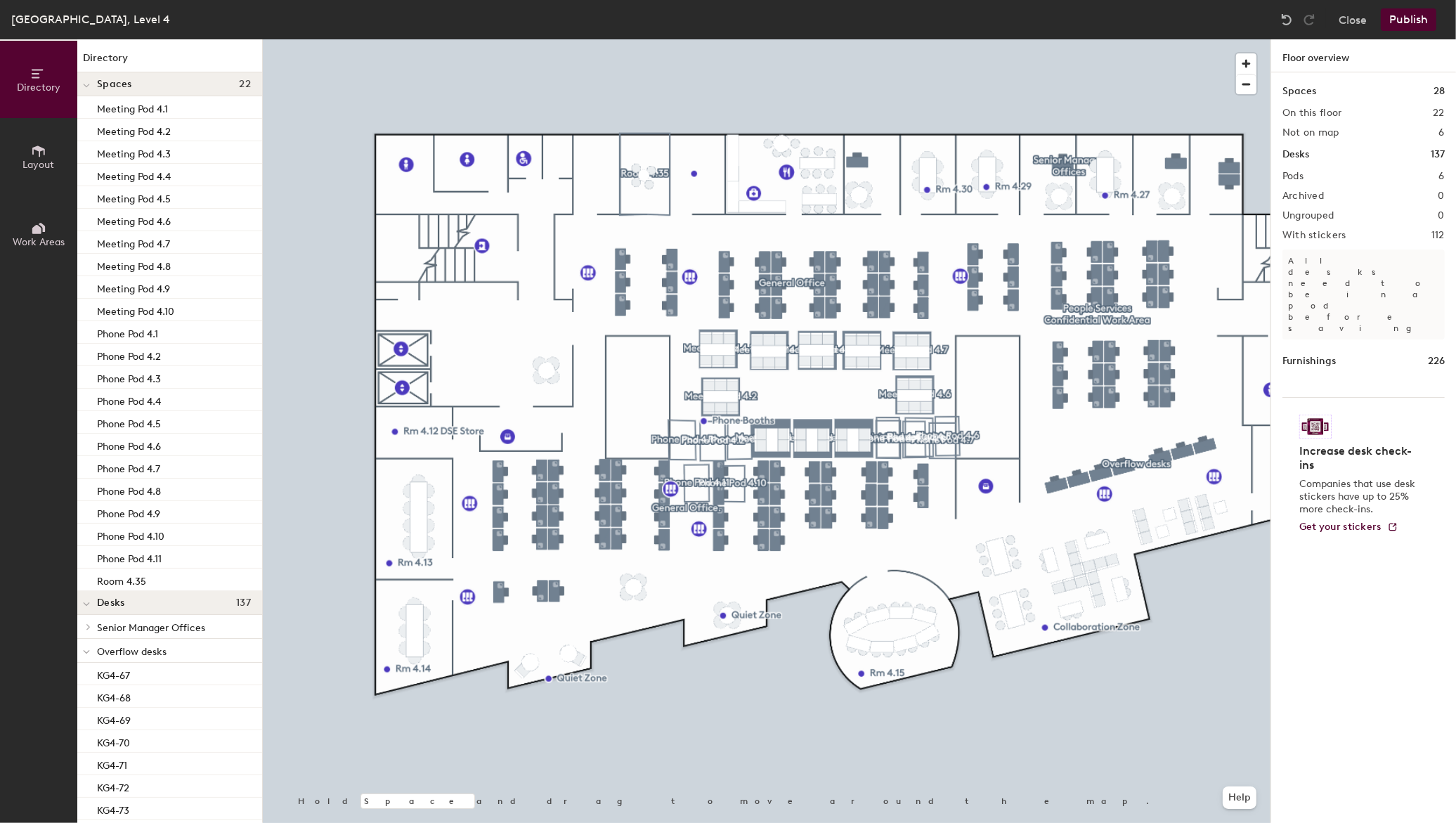
click at [674, 40] on div at bounding box center [766, 40] width 1007 height 0
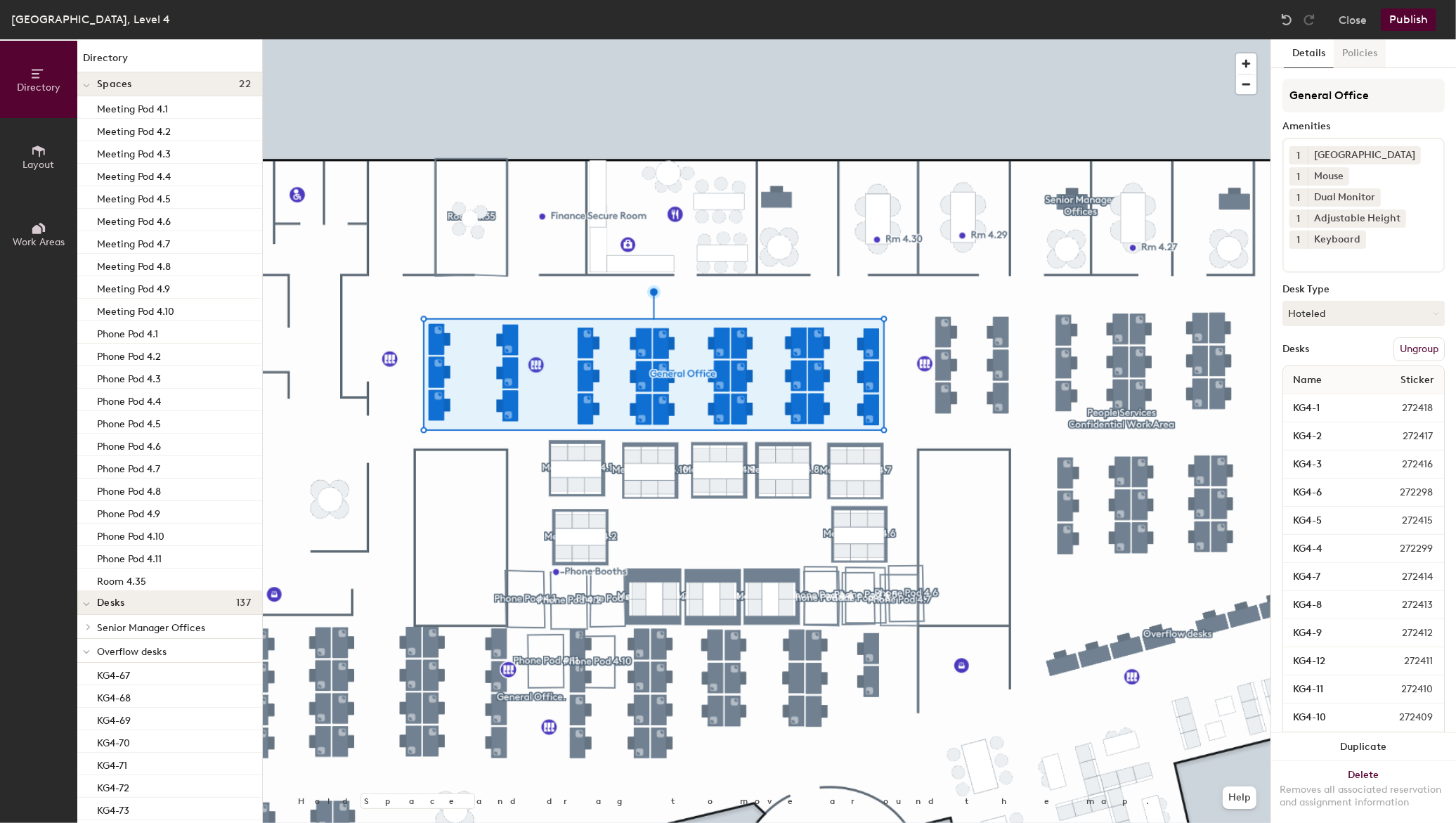
click at [1366, 50] on button "Policies" at bounding box center [1359, 54] width 52 height 29
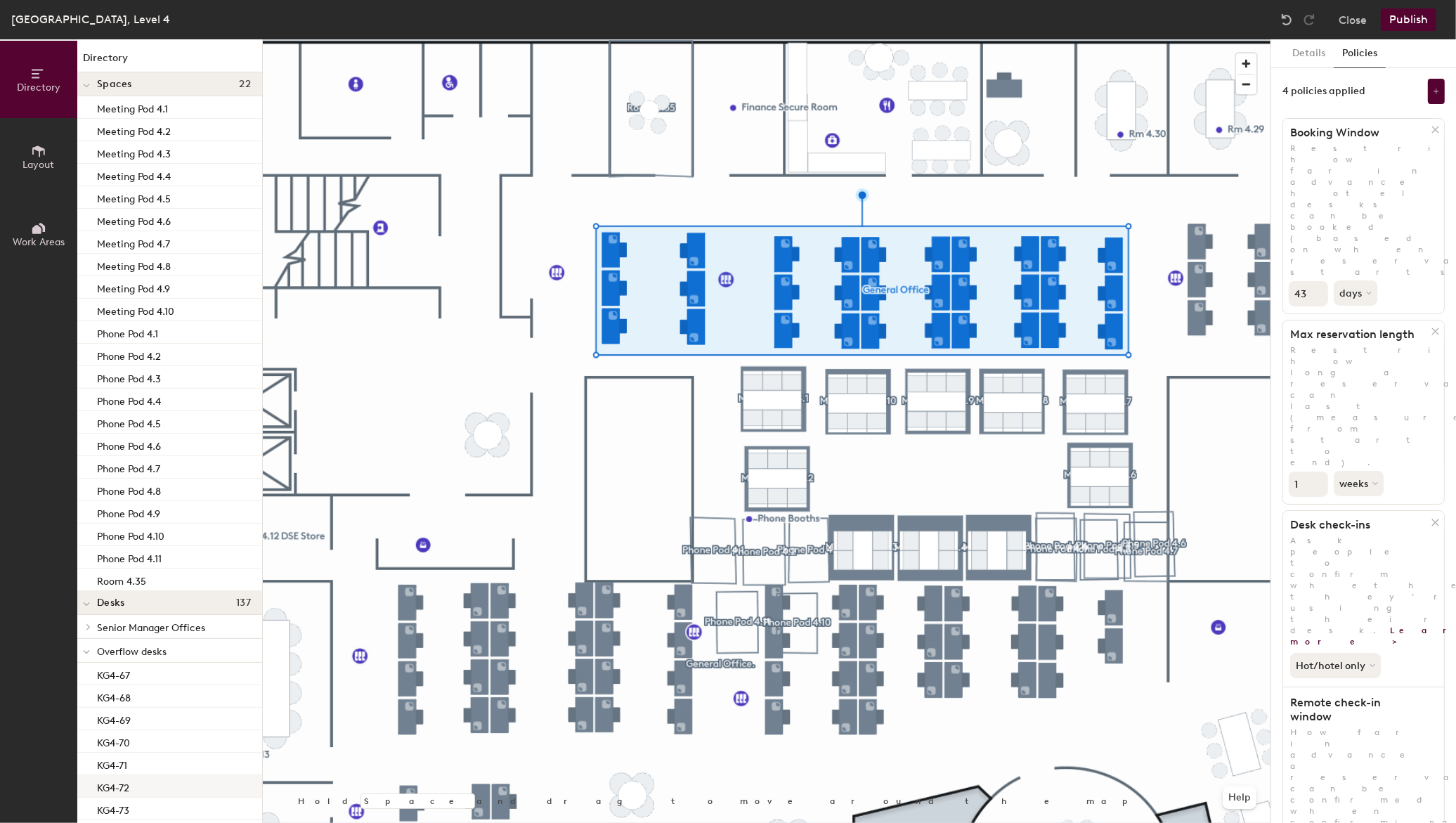
click at [541, 40] on div at bounding box center [766, 40] width 1007 height 0
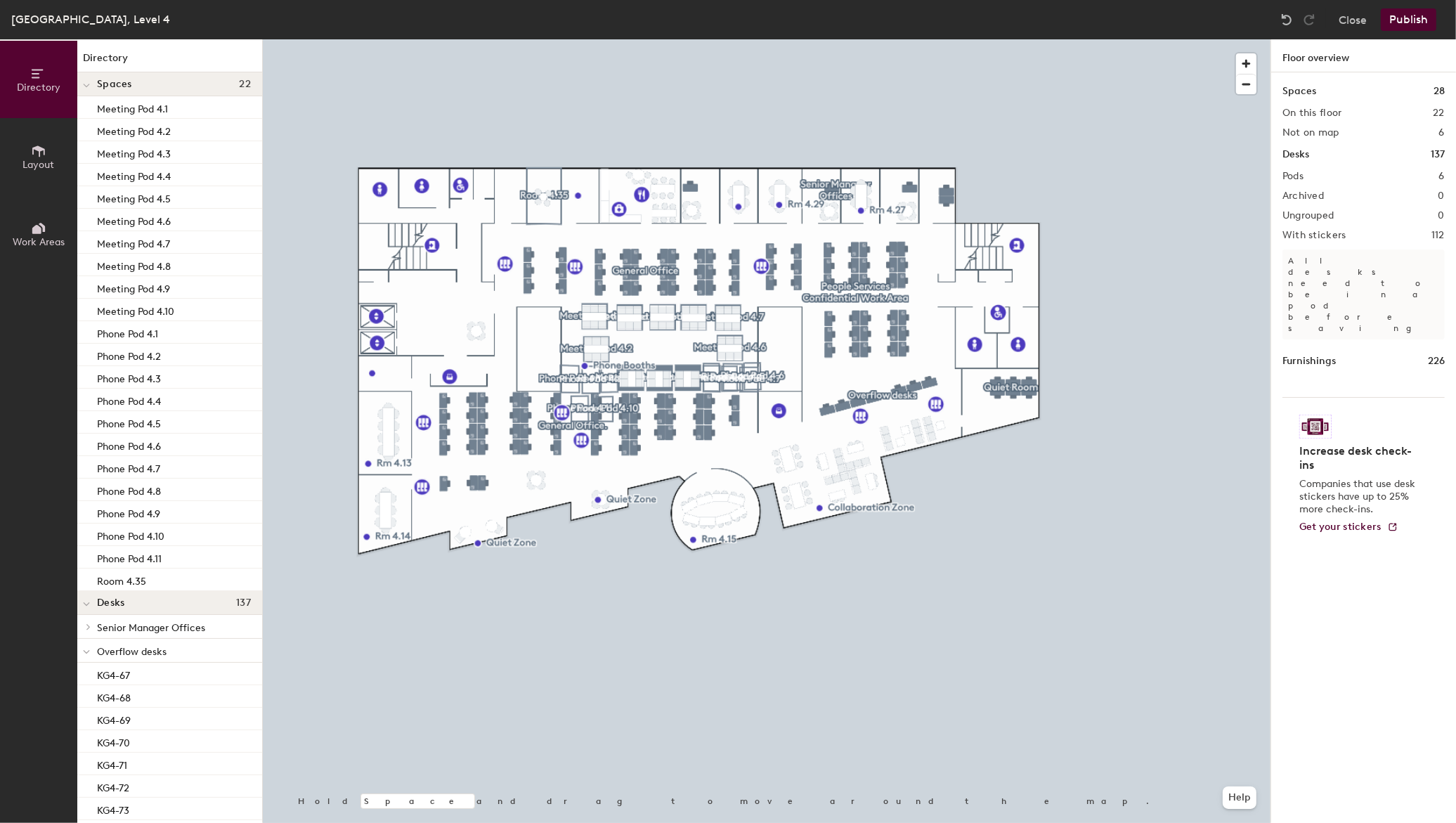
click at [15, 173] on button "Layout" at bounding box center [39, 157] width 77 height 77
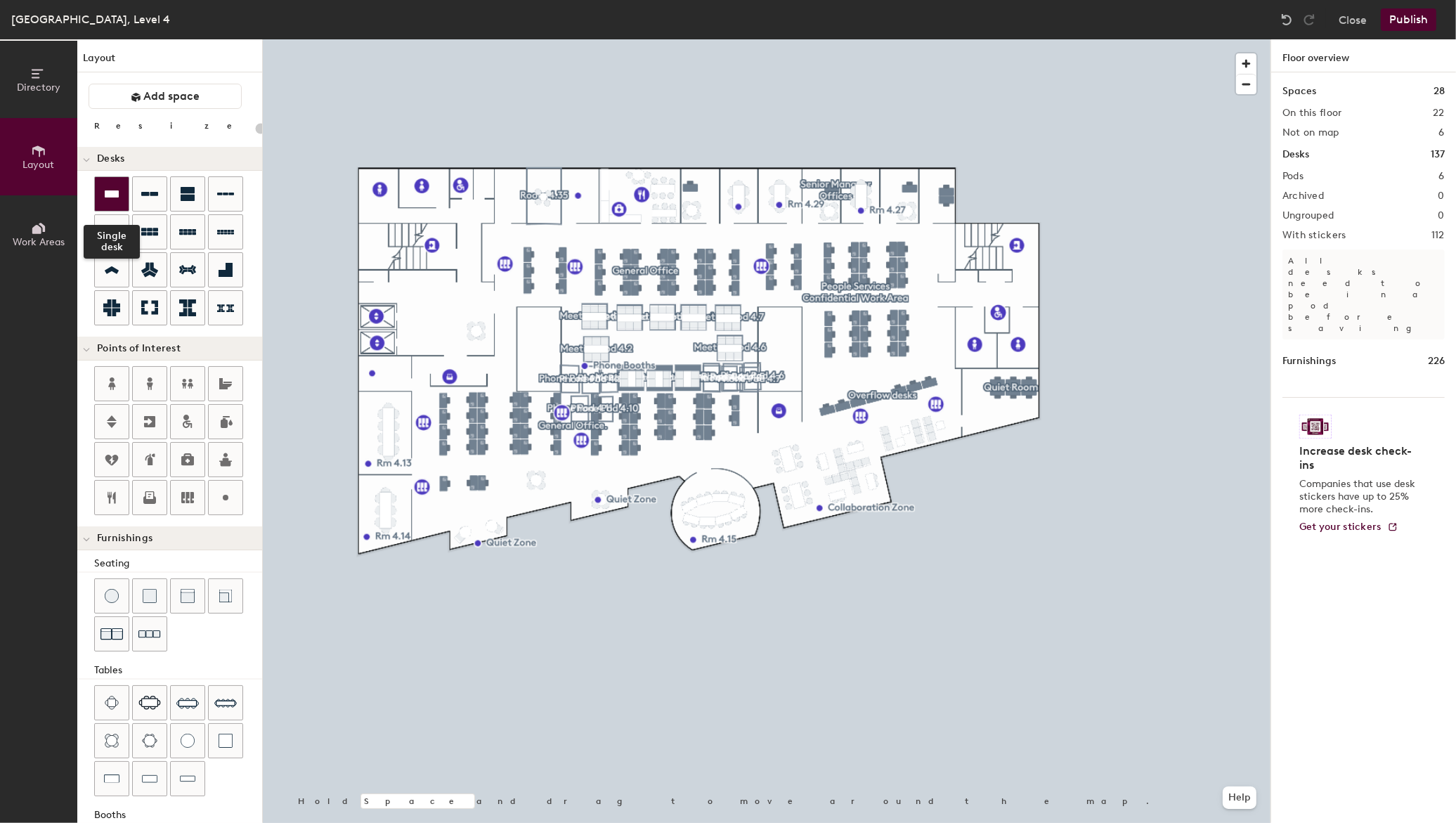
click at [114, 191] on icon at bounding box center [111, 194] width 14 height 7
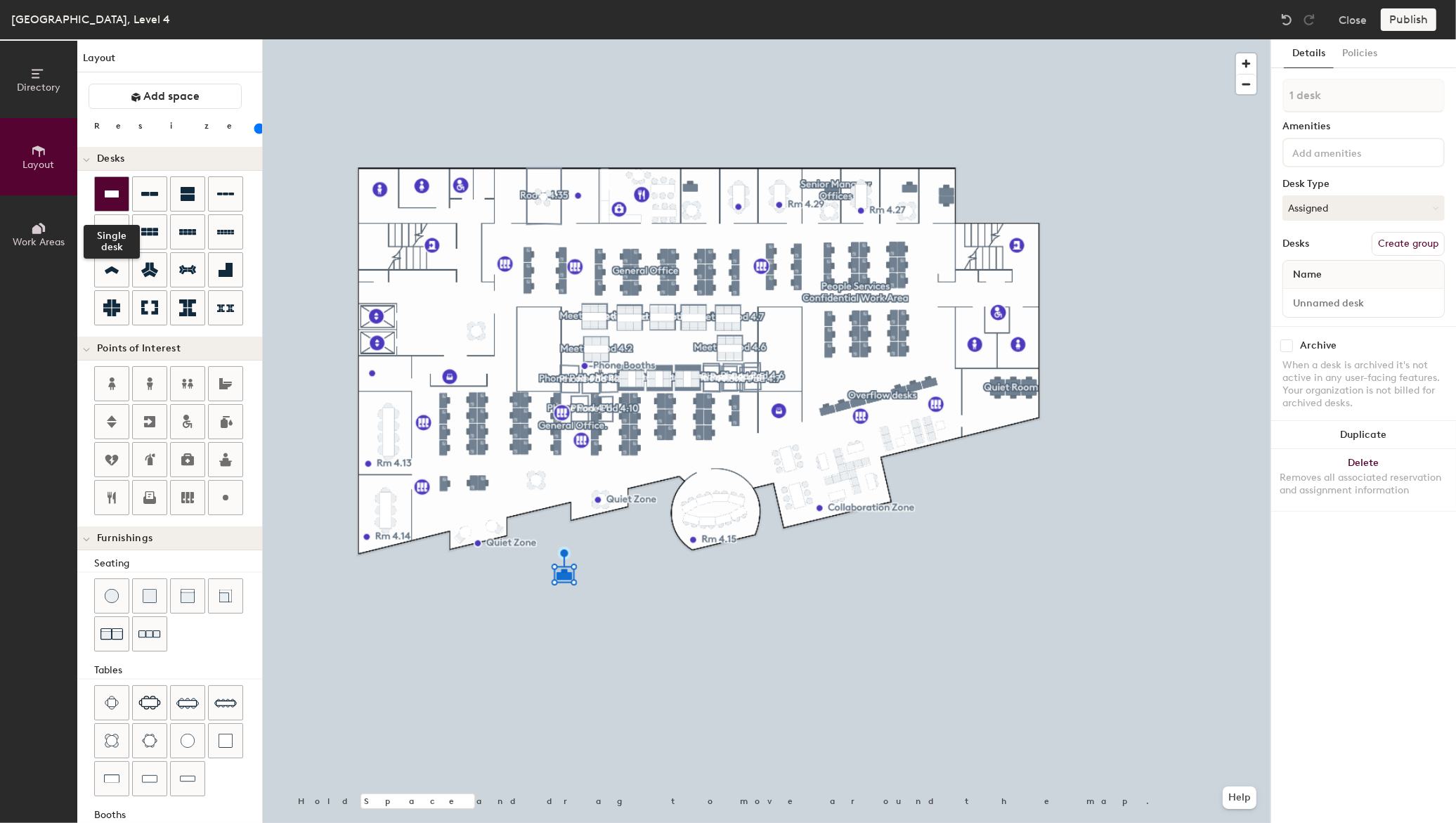
click at [116, 198] on icon at bounding box center [111, 194] width 16 height 16
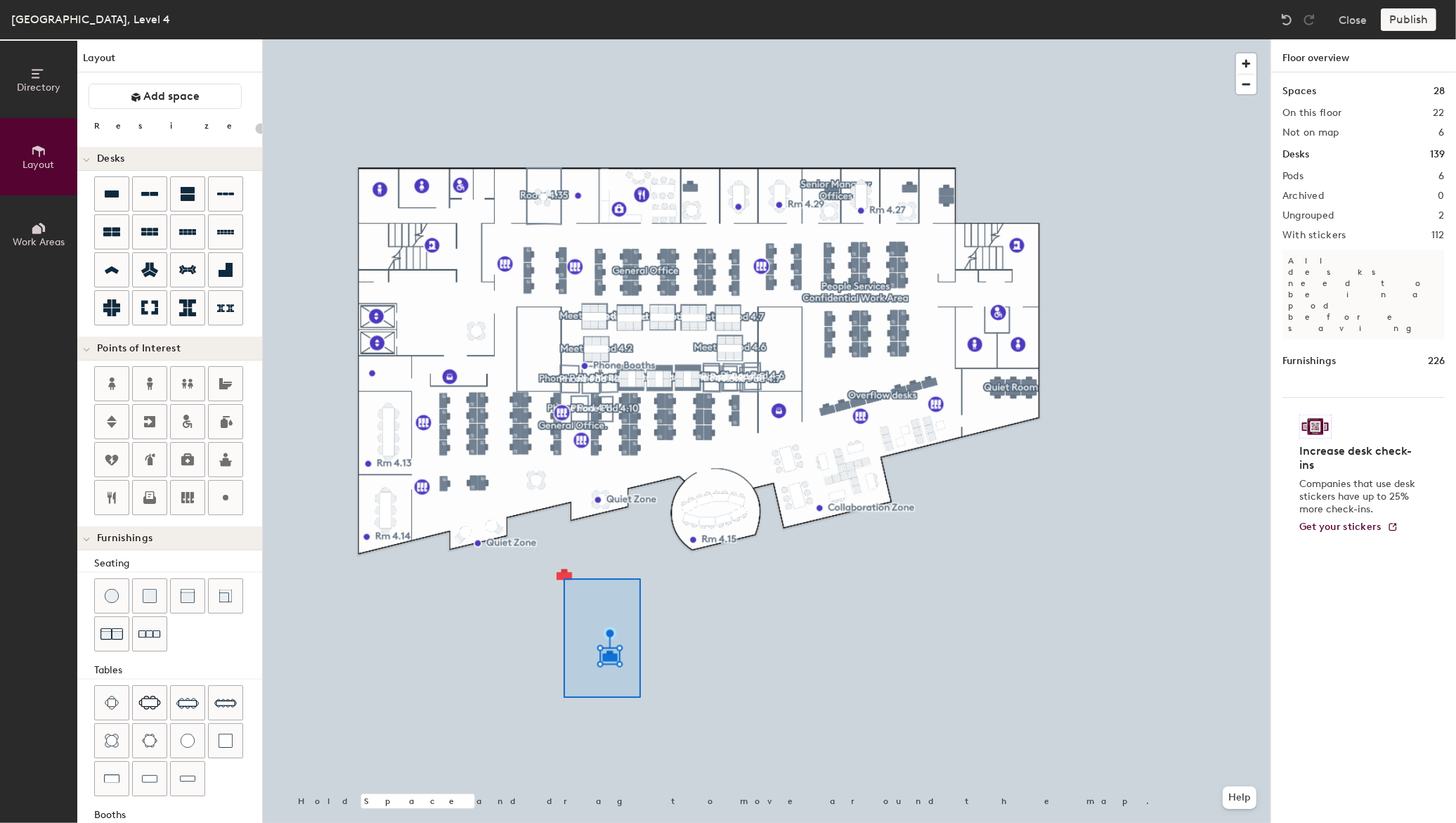
click at [551, 40] on div at bounding box center [766, 40] width 1007 height 0
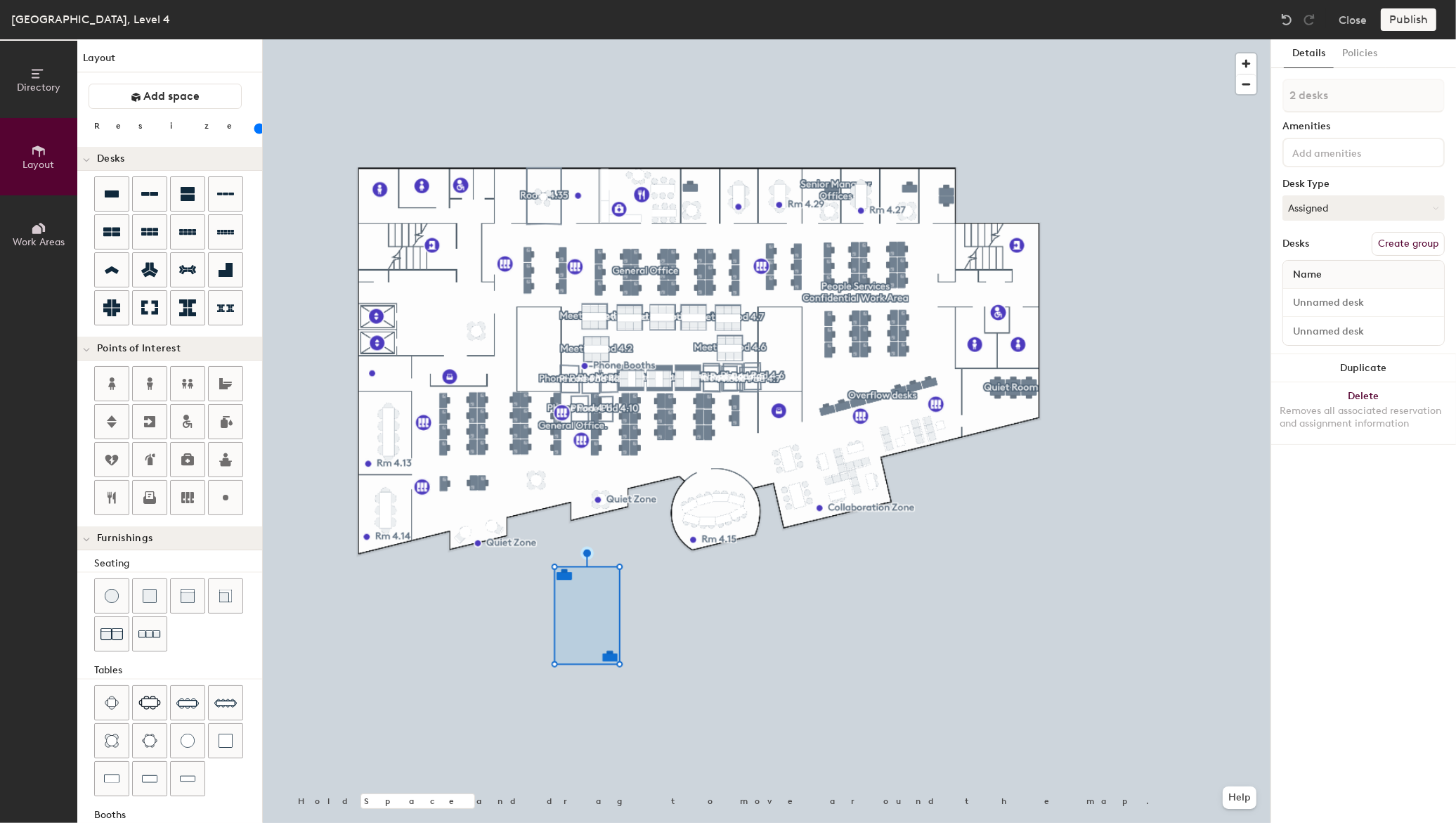
click at [1412, 242] on button "Create group" at bounding box center [1407, 244] width 73 height 24
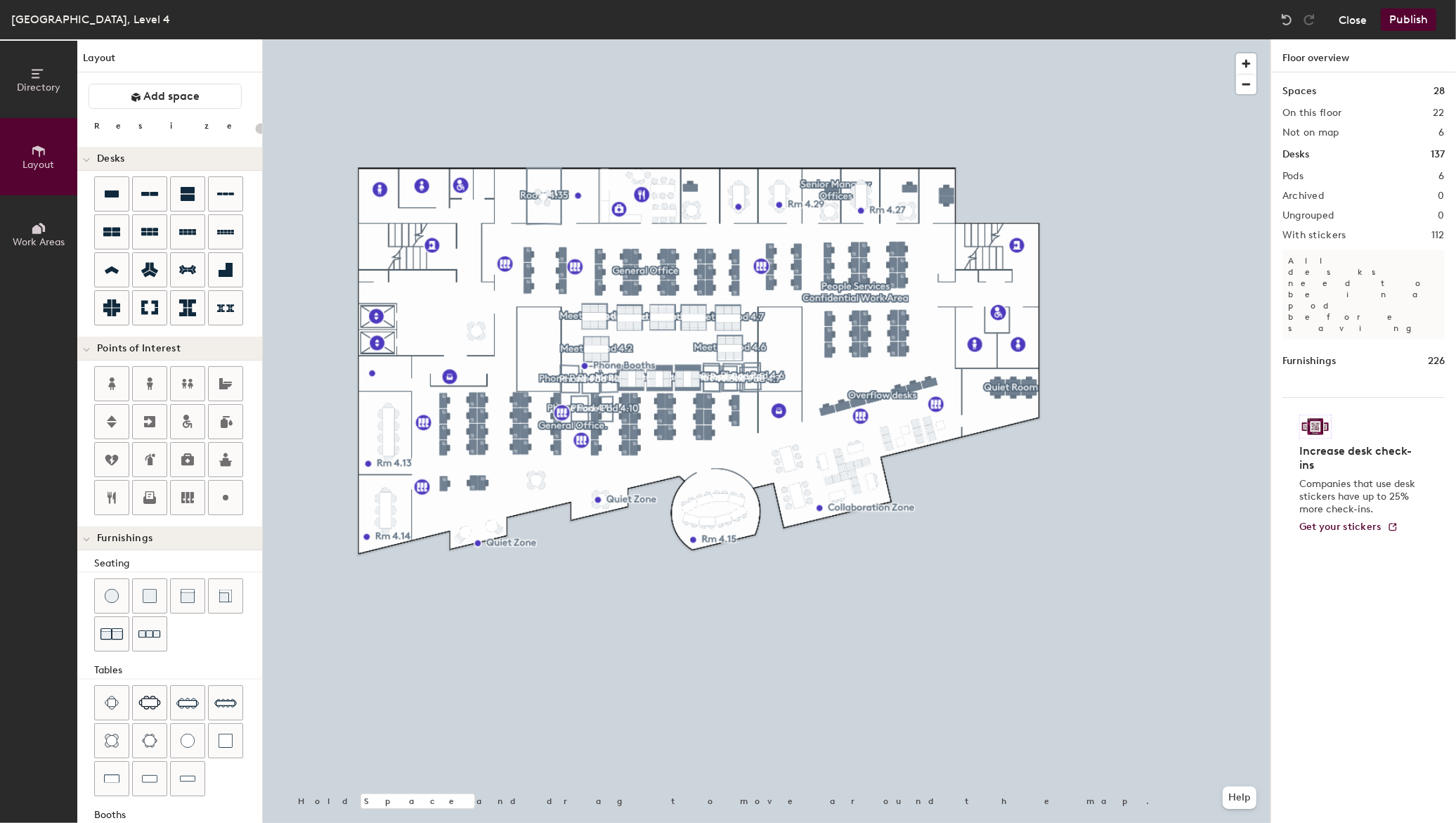
click at [1356, 22] on button "Close" at bounding box center [1352, 19] width 28 height 22
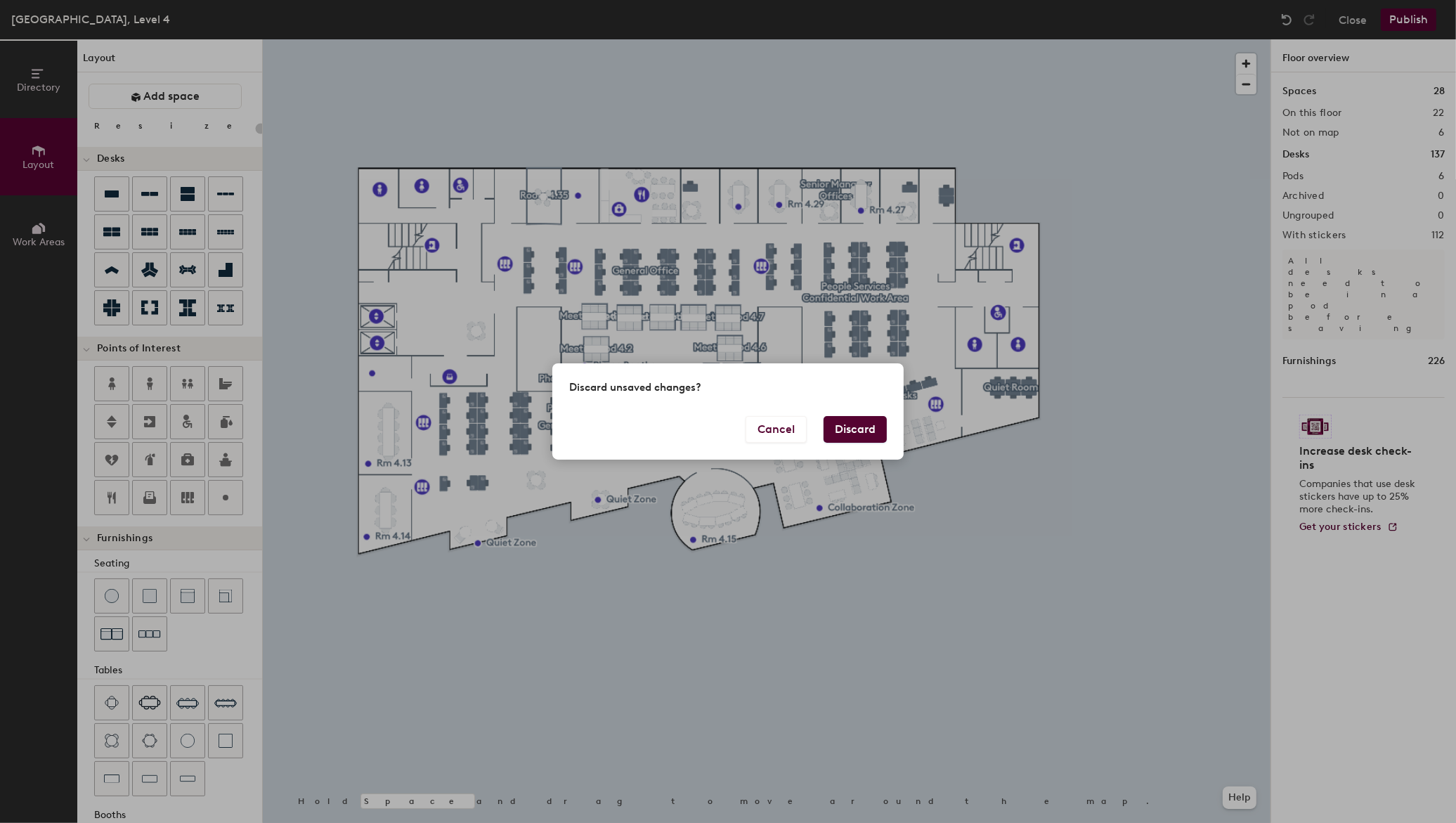
click at [875, 426] on button "Discard" at bounding box center [855, 429] width 63 height 26
type input "20"
